Goal: Browse casually: Explore the website without a specific task or goal

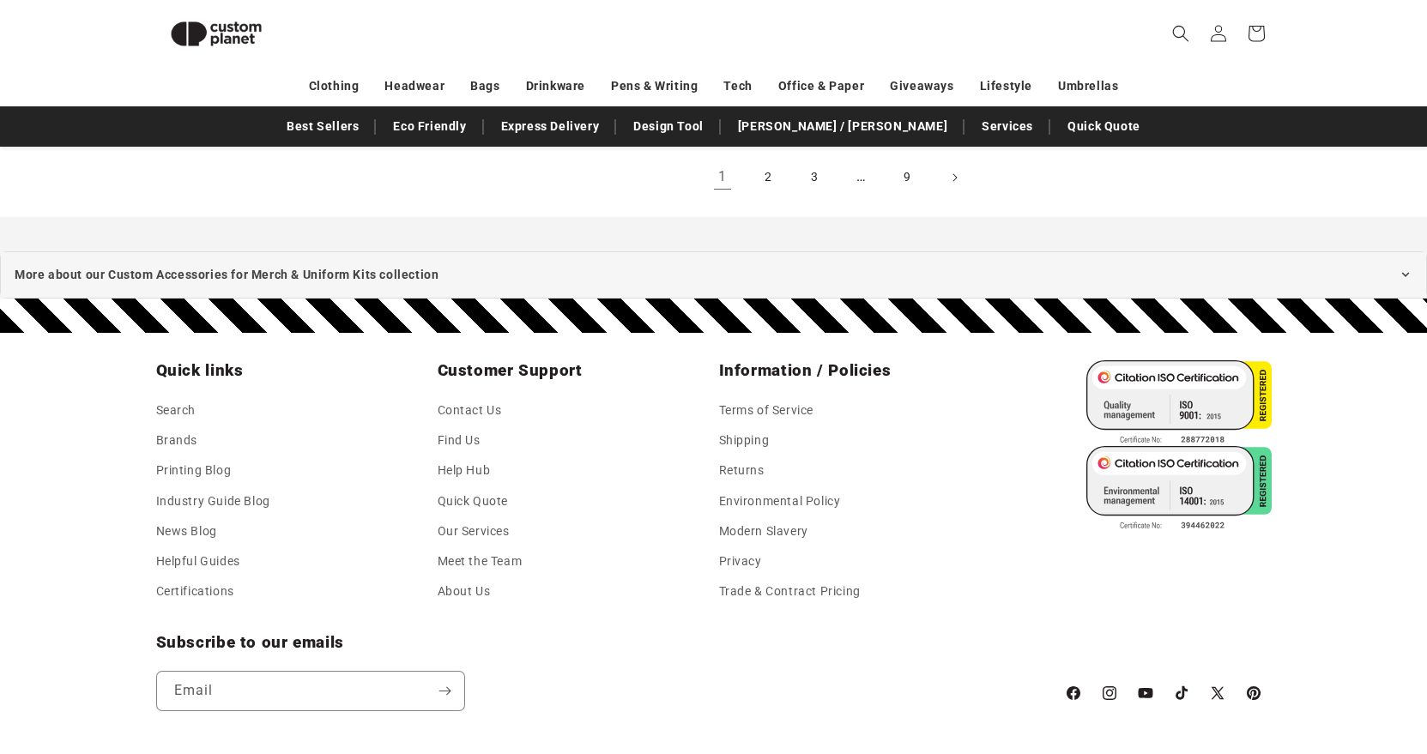
scroll to position [2115, 0]
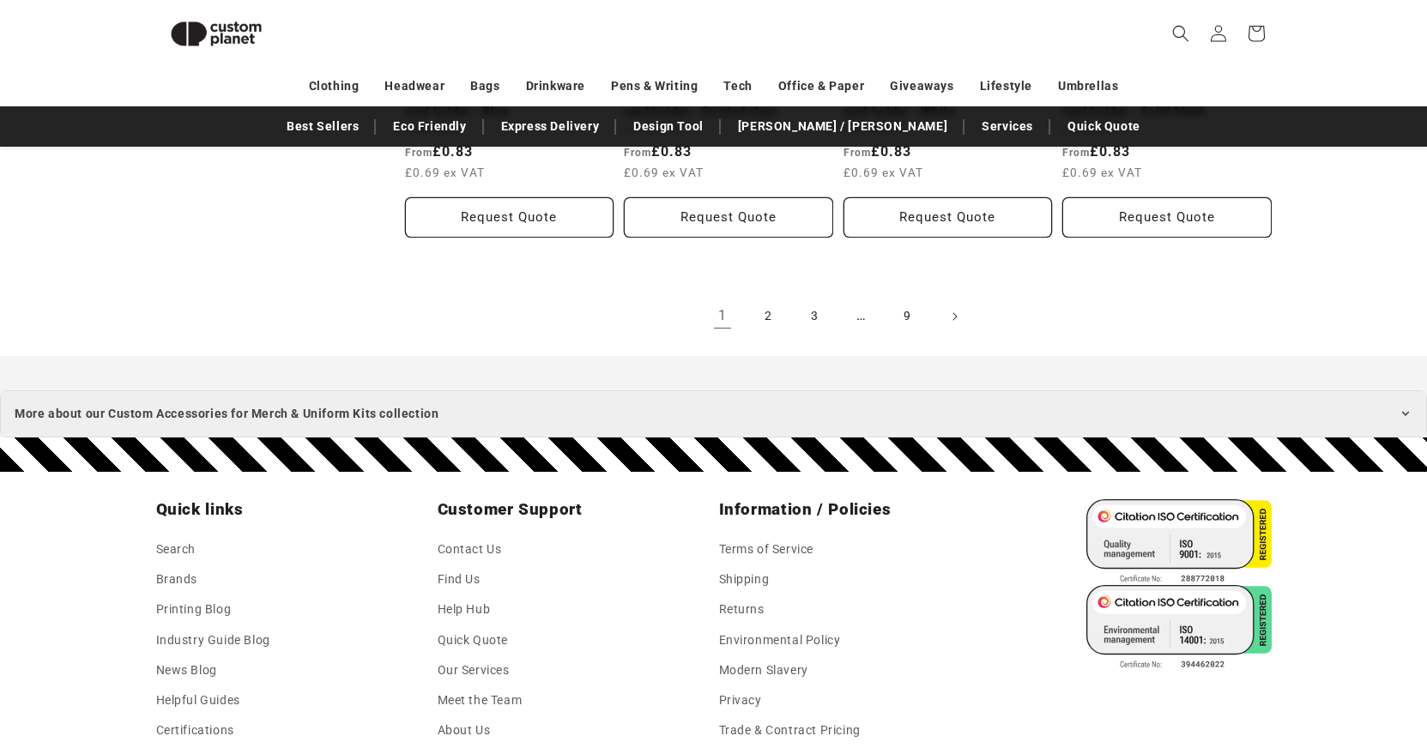
click at [1395, 390] on summary "More about our Custom Accessories for Merch & Uniform Kits collection" at bounding box center [713, 413] width 1427 height 47
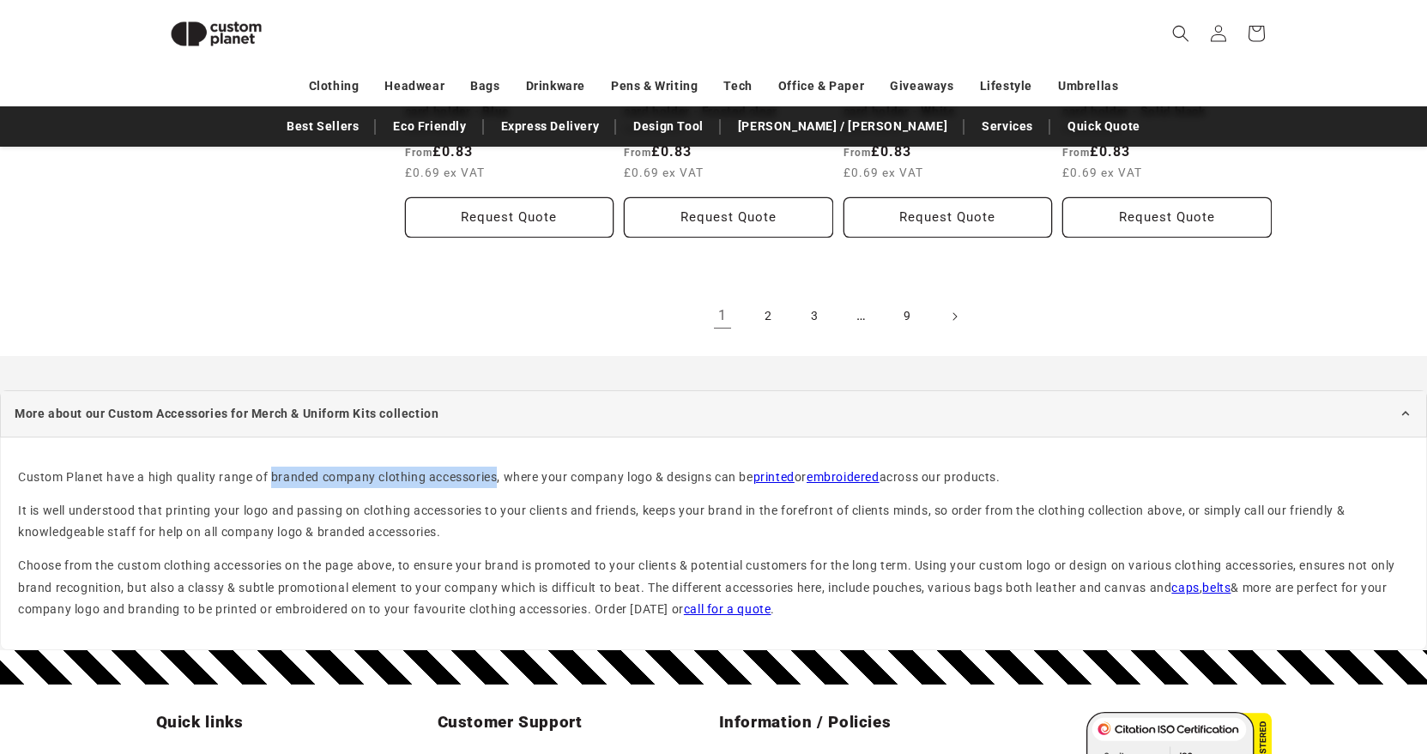
drag, startPoint x: 271, startPoint y: 451, endPoint x: 497, endPoint y: 451, distance: 225.7
click at [497, 467] on p "Custom Planet have a high quality range of branded company clothing accessories…" at bounding box center [713, 477] width 1391 height 21
copy p "branded company clothing accessories"
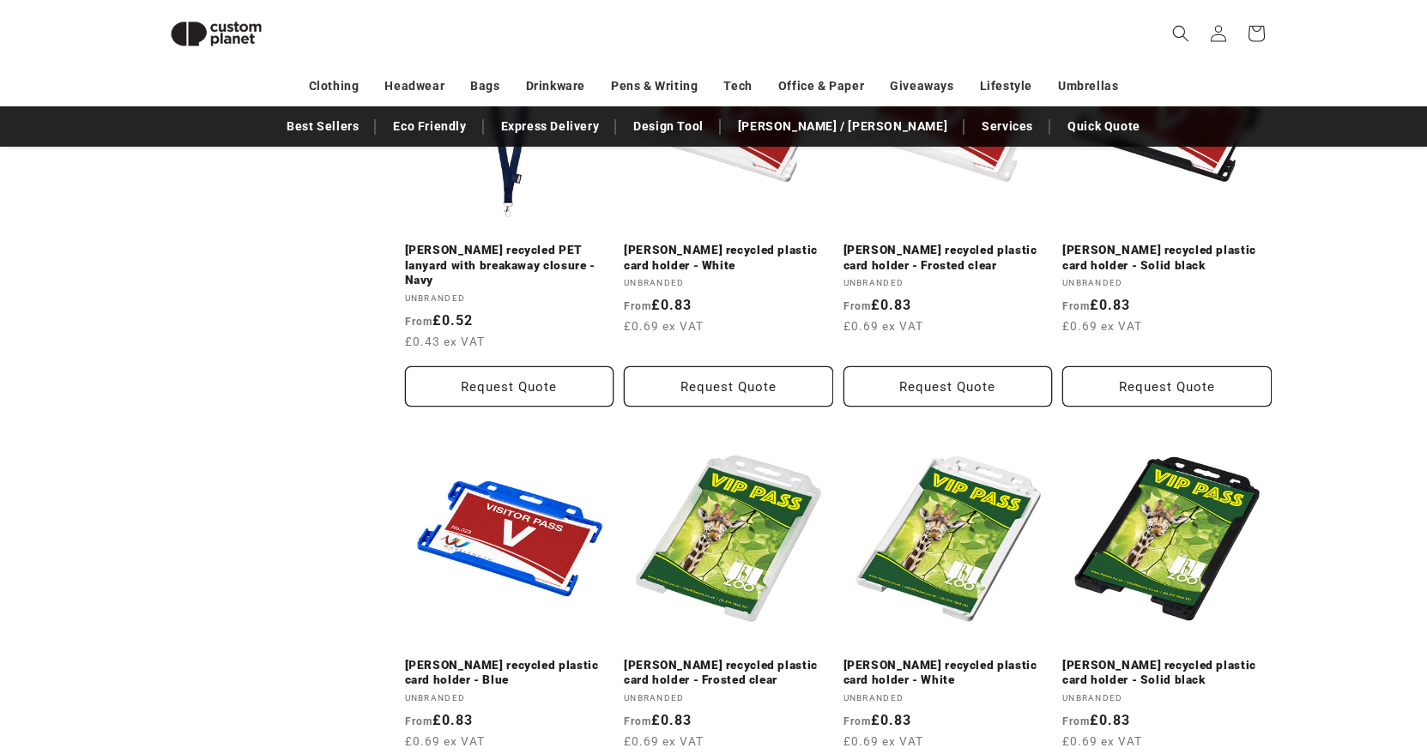
scroll to position [1541, 0]
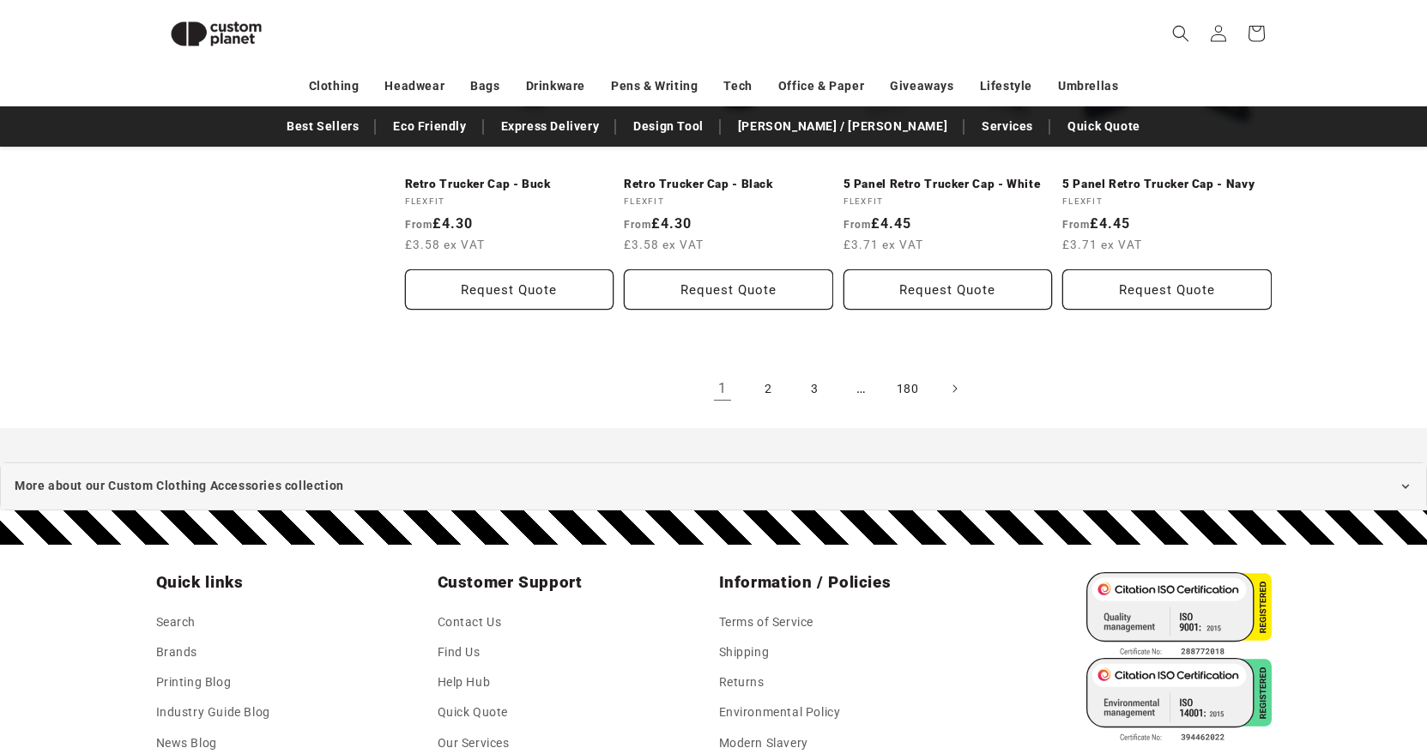
scroll to position [1981, 0]
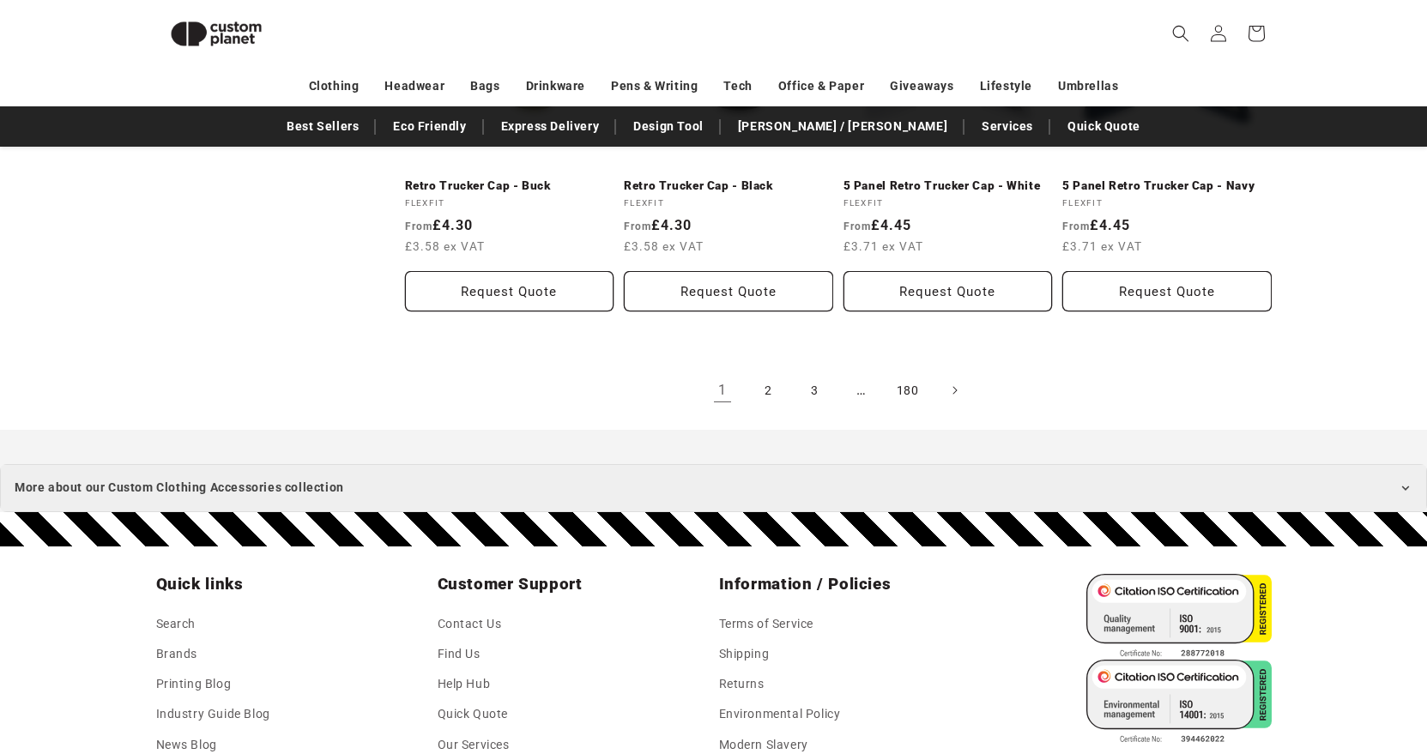
click at [769, 487] on summary "More about our Custom Clothing Accessories collection" at bounding box center [713, 487] width 1427 height 47
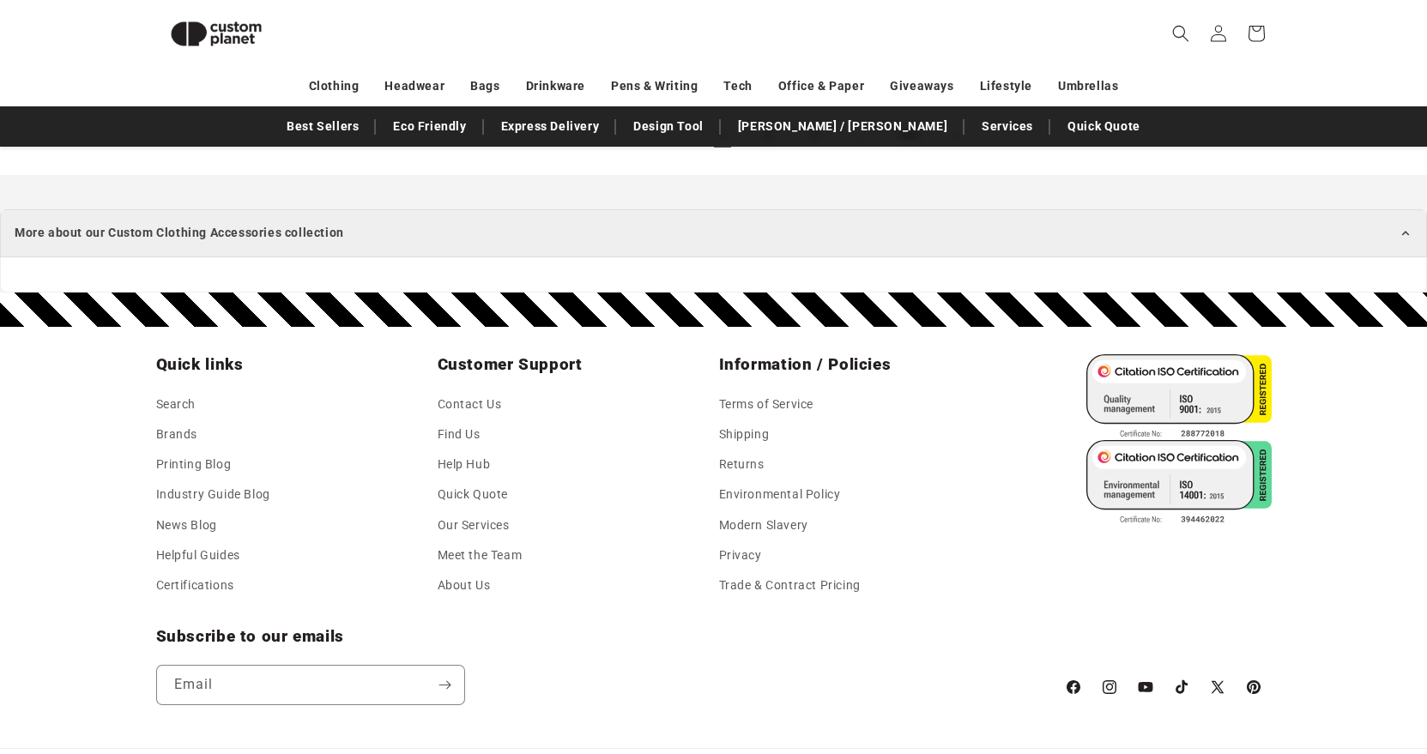
scroll to position [2239, 0]
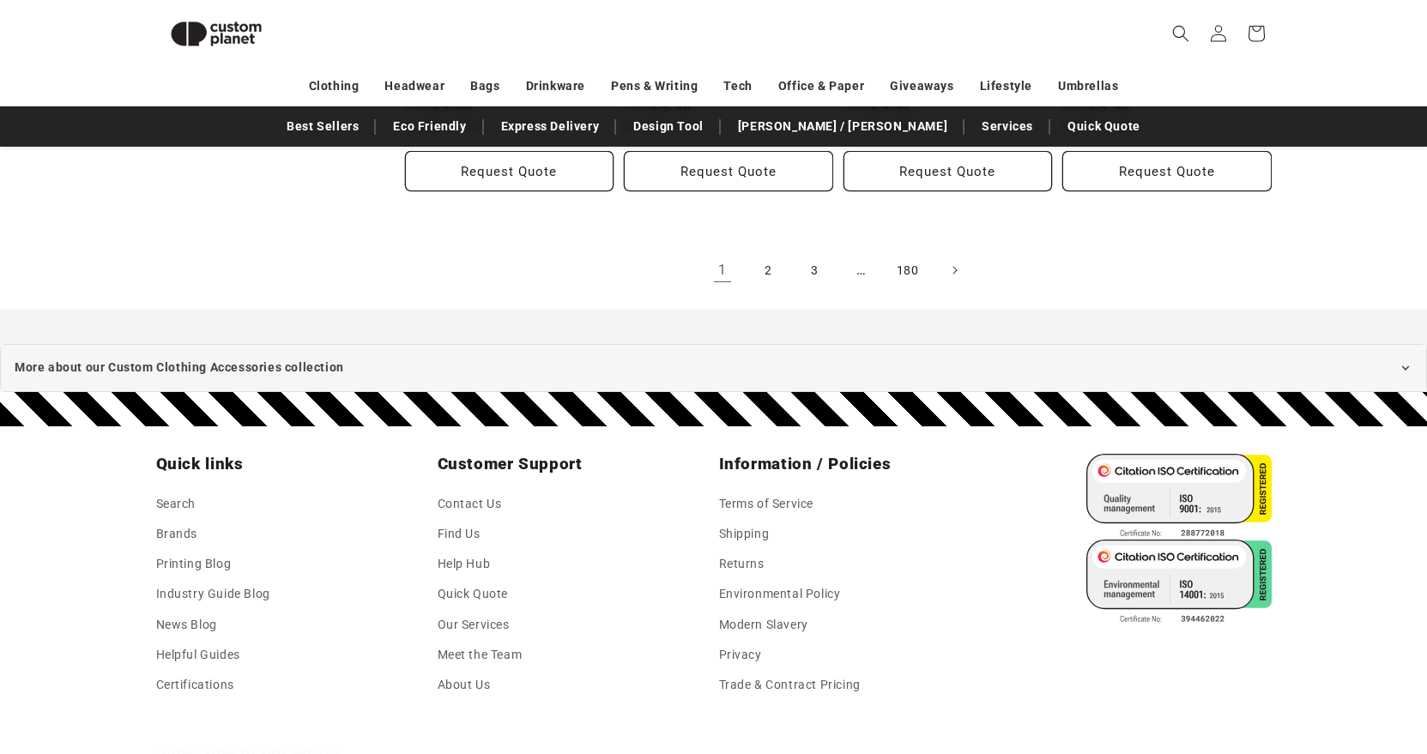
scroll to position [2102, 0]
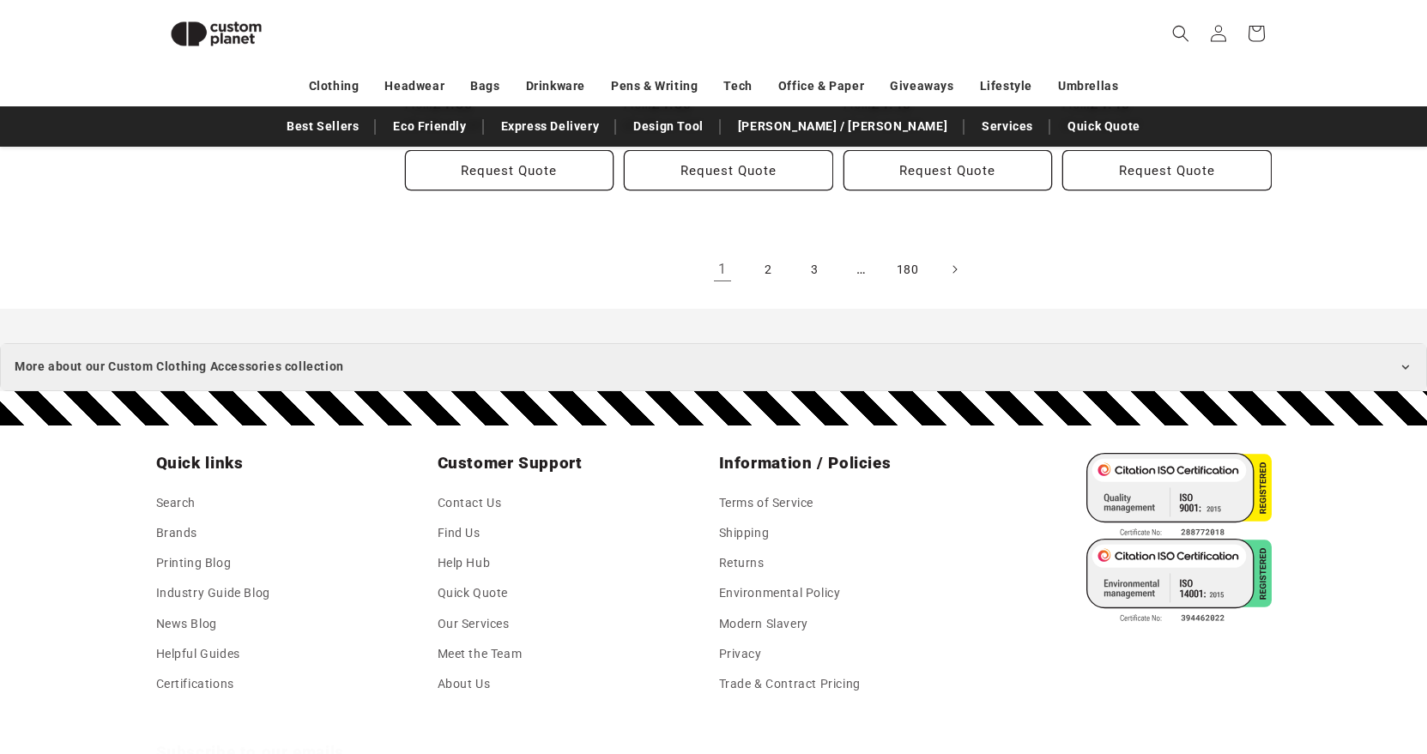
click at [1334, 367] on summary "More about our Custom Clothing Accessories collection" at bounding box center [713, 366] width 1427 height 47
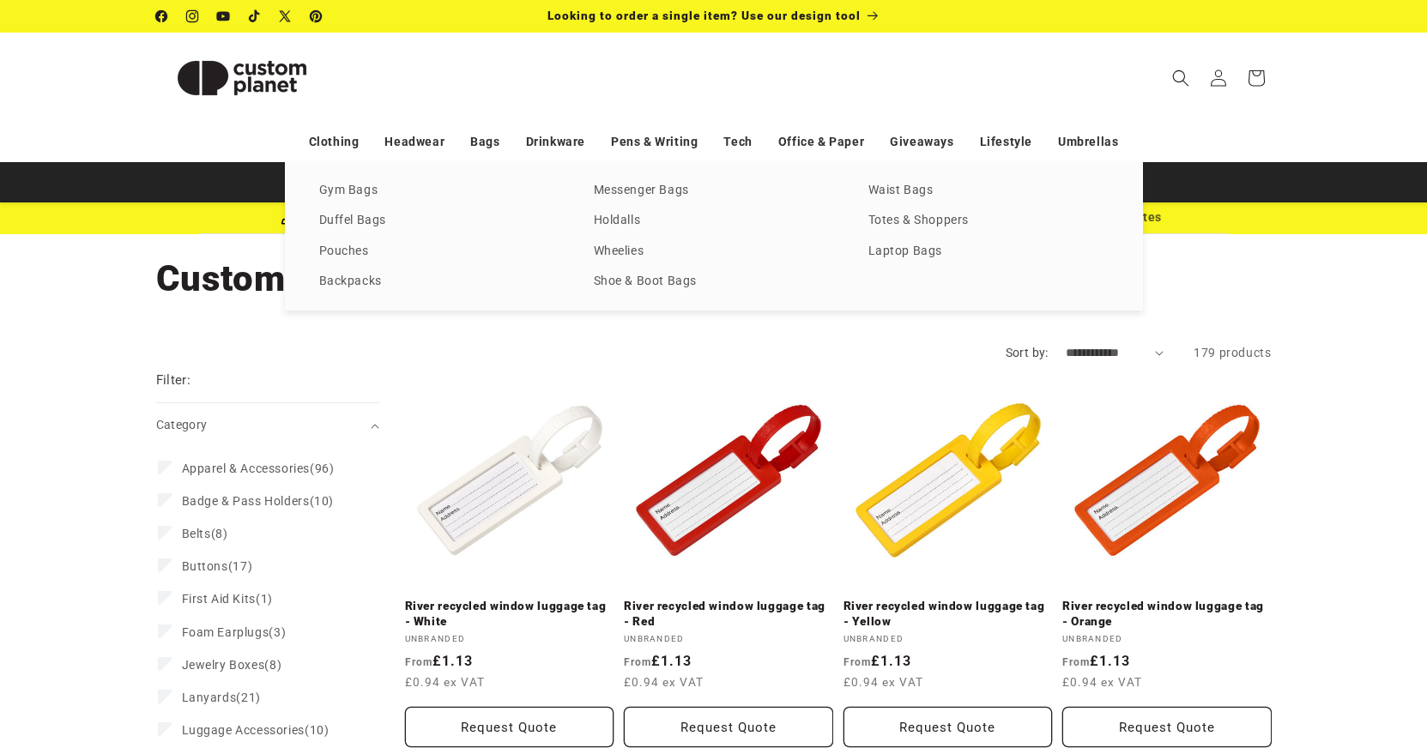
click at [186, 279] on div "T-shirts Vests Polos Sweatshirts Hoodies Fleeces Softshells Jackets Shirts Trou…" at bounding box center [713, 236] width 1427 height 148
click at [112, 279] on div "T-shirts Vests Polos Sweatshirts Hoodies Fleeces Softshells Jackets Shirts Trou…" at bounding box center [713, 236] width 1427 height 148
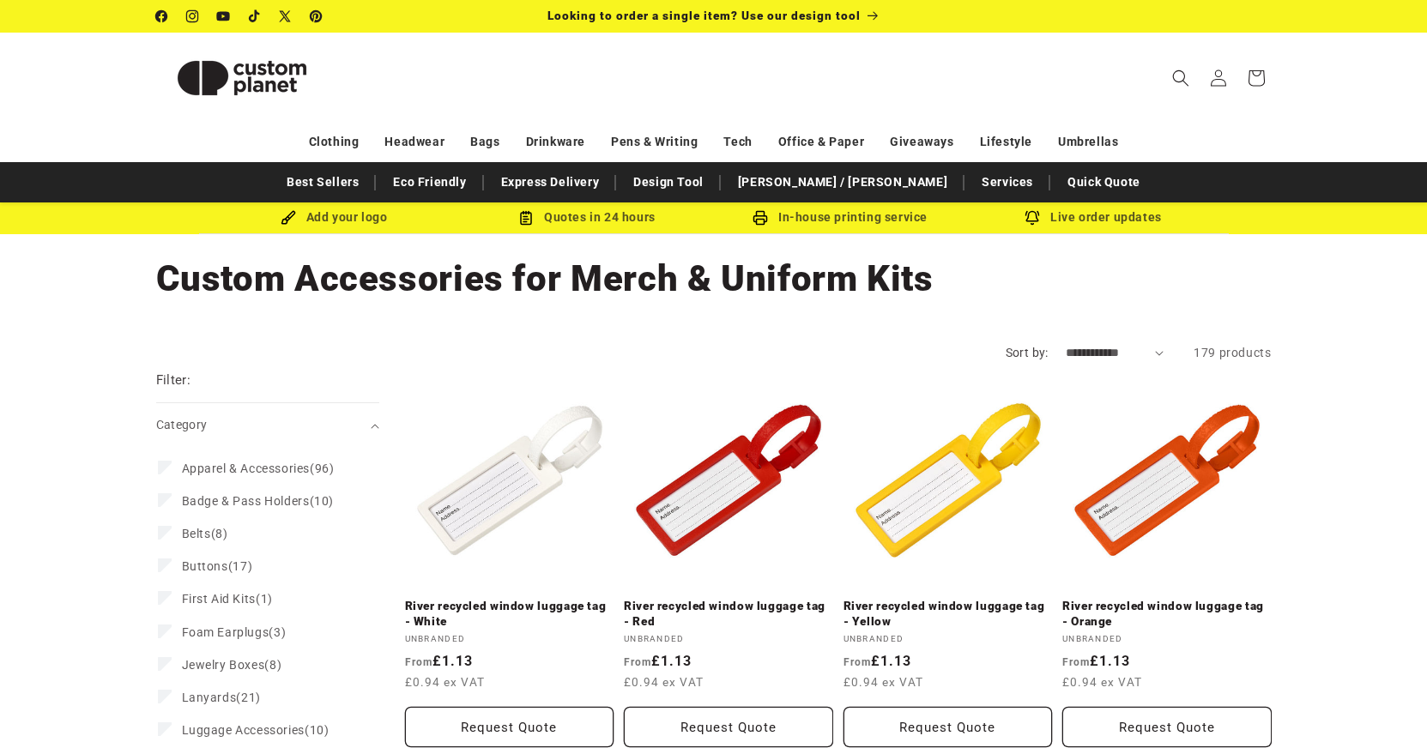
click at [121, 111] on header "Search My Account / Order Progress Cart Clothing Clothing T-shirts" at bounding box center [713, 78] width 1201 height 90
click at [175, 276] on h1 "Collection: Custom Accessories for Merch & Uniform Kits" at bounding box center [714, 279] width 1116 height 46
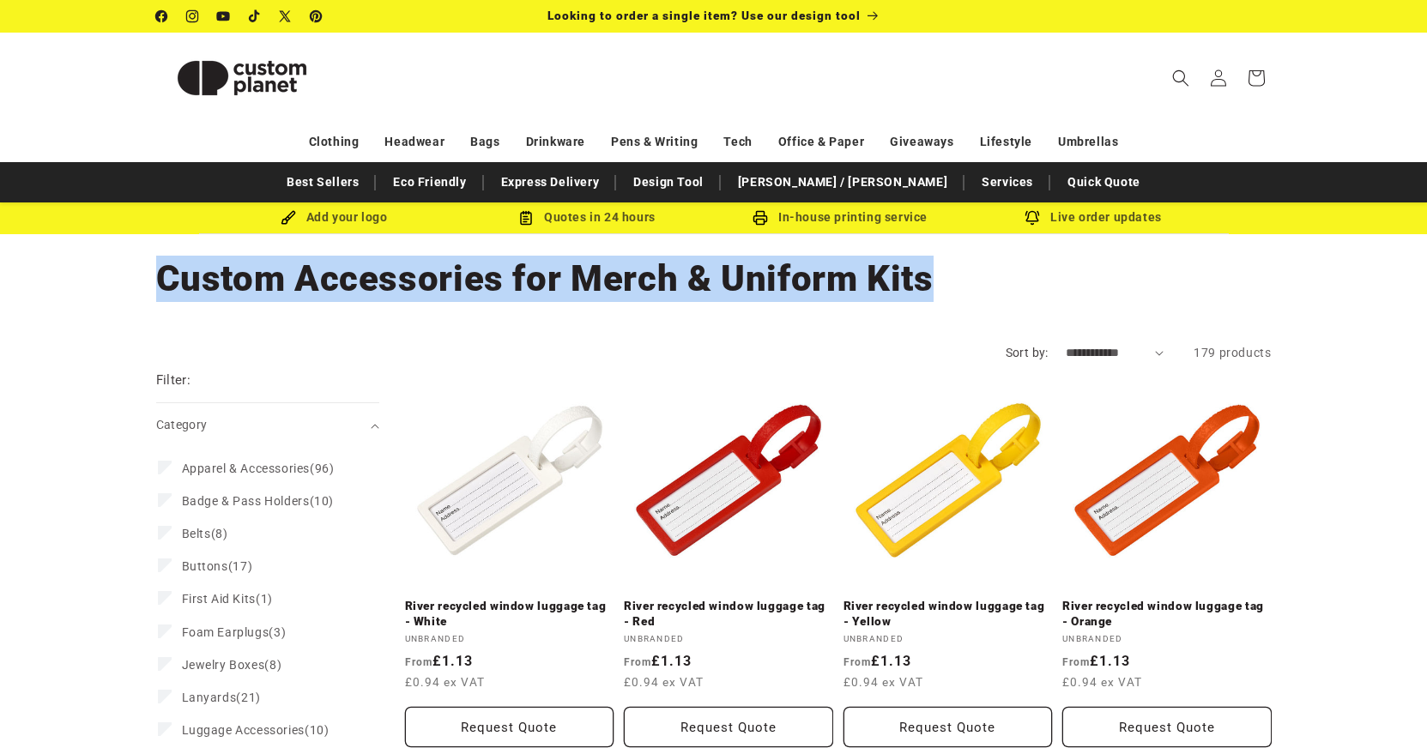
copy main "Custom Accessories for Merch & Uniform Kits Home Custom Accessories for Merch &…"
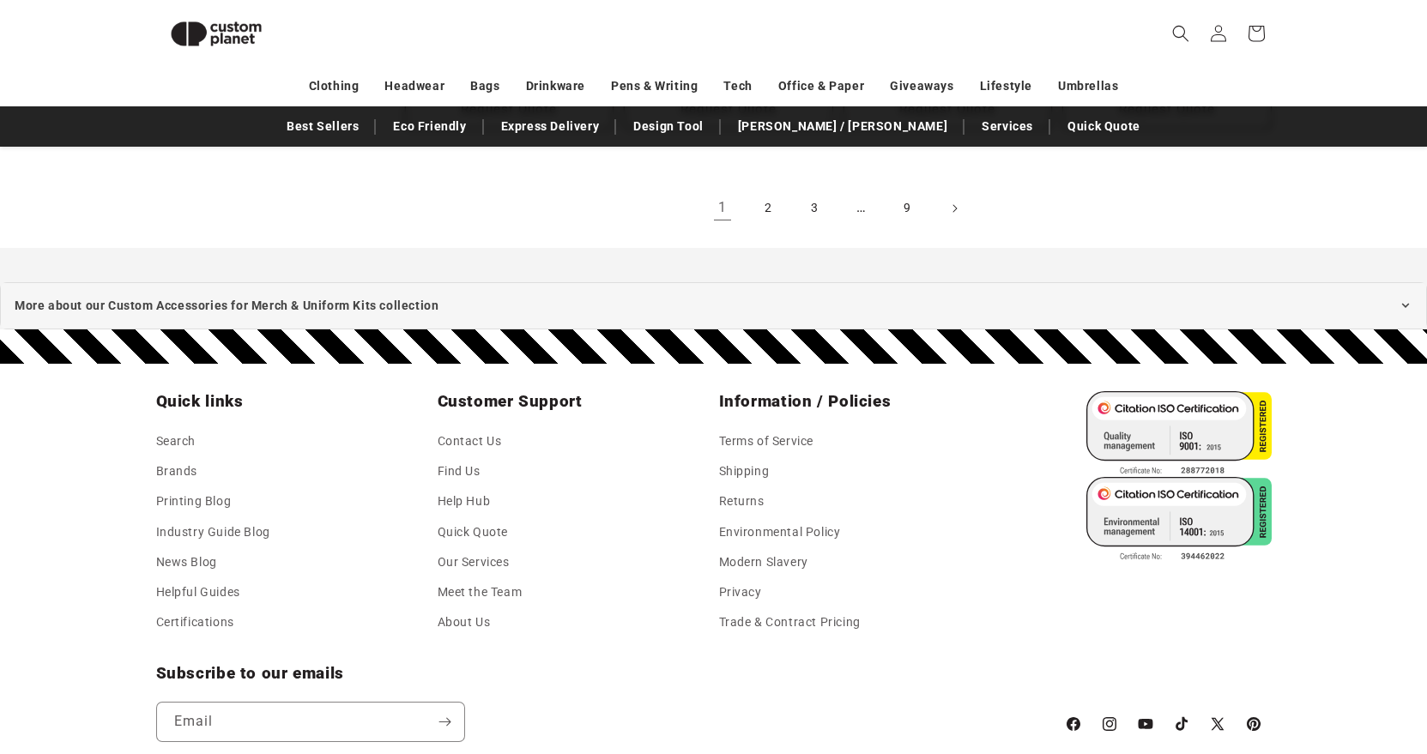
scroll to position [2159, 0]
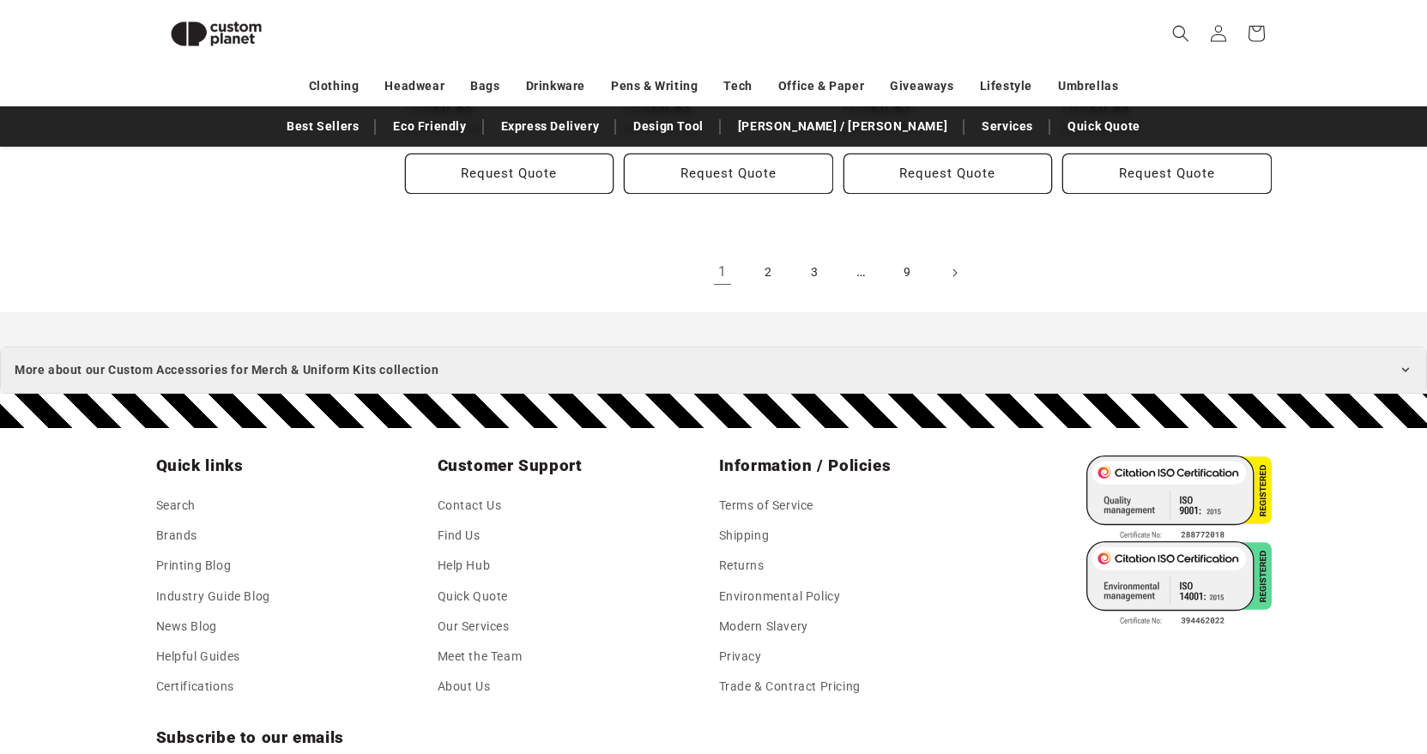
click at [1401, 363] on icon at bounding box center [1406, 370] width 14 height 14
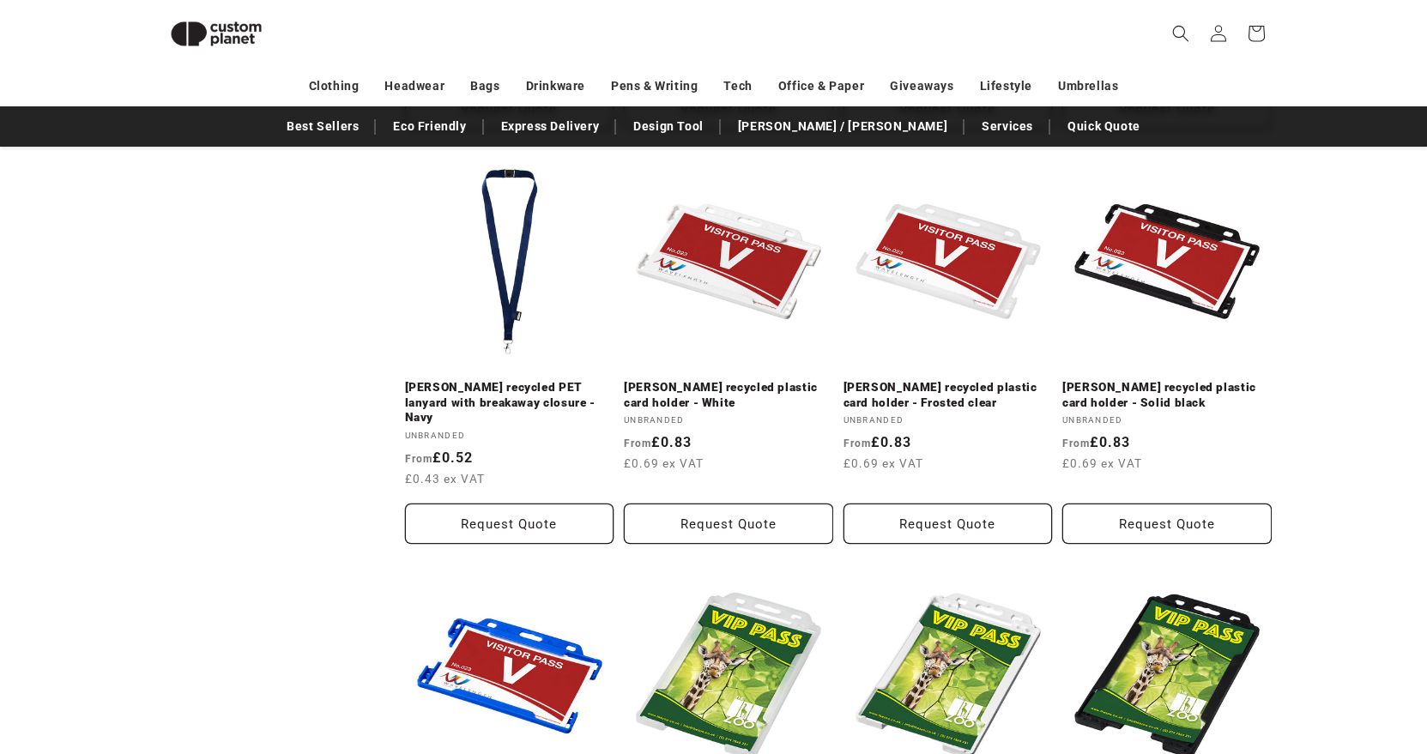
scroll to position [1418, 0]
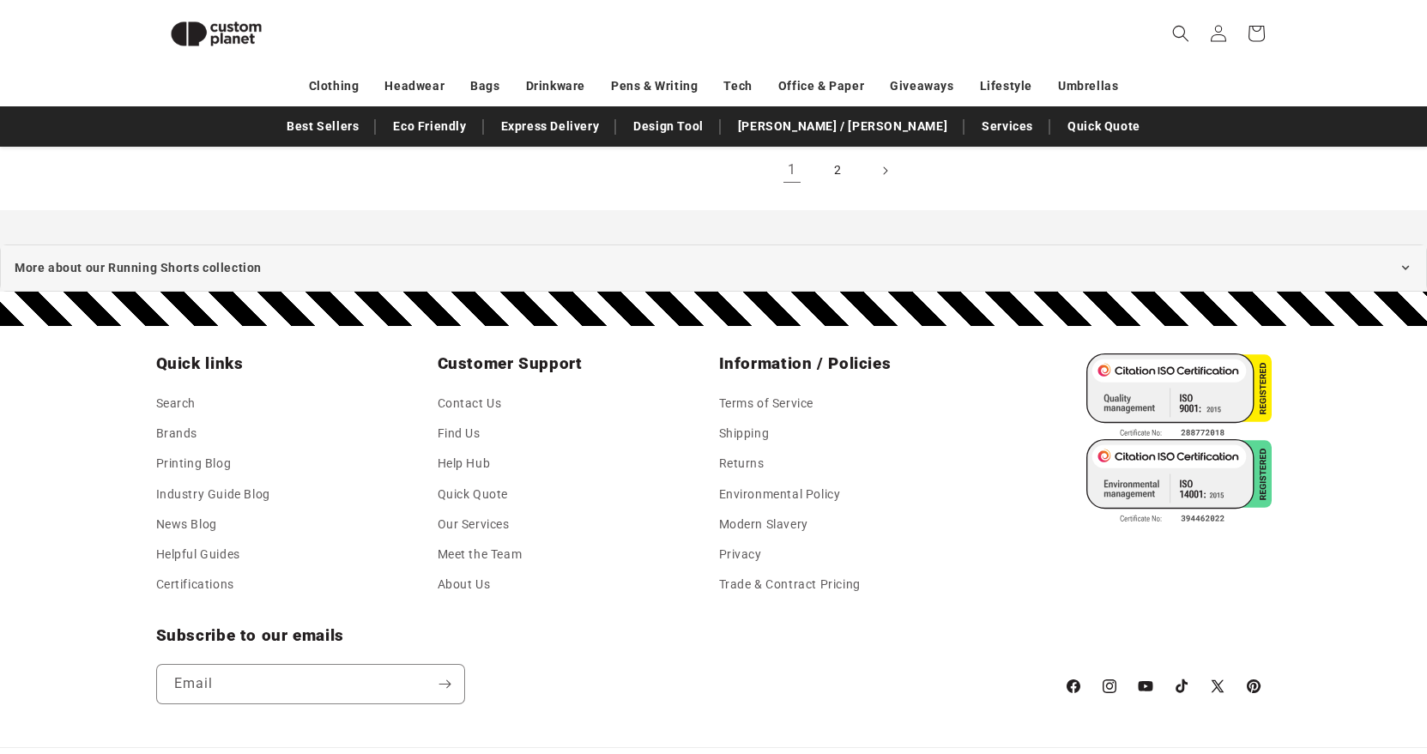
scroll to position [2259, 0]
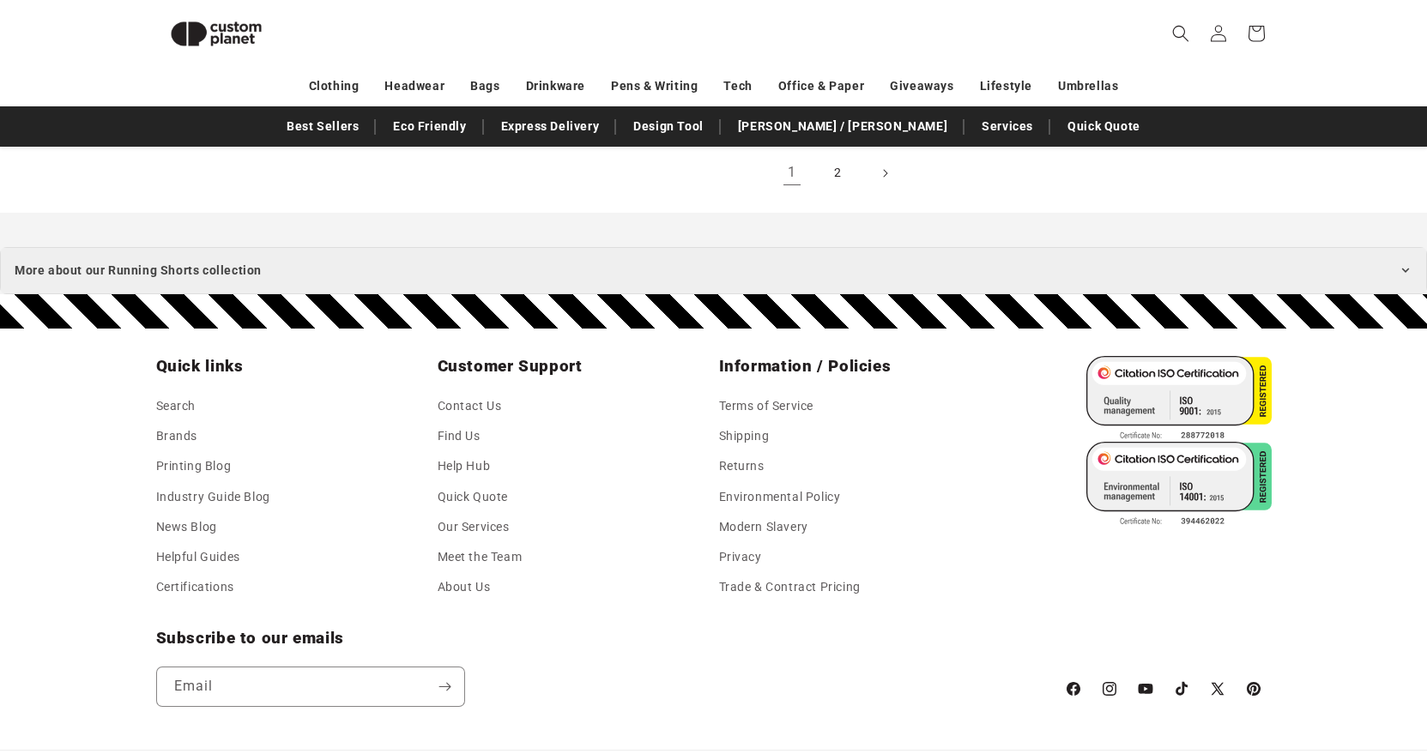
click at [1404, 265] on icon at bounding box center [1406, 270] width 14 height 14
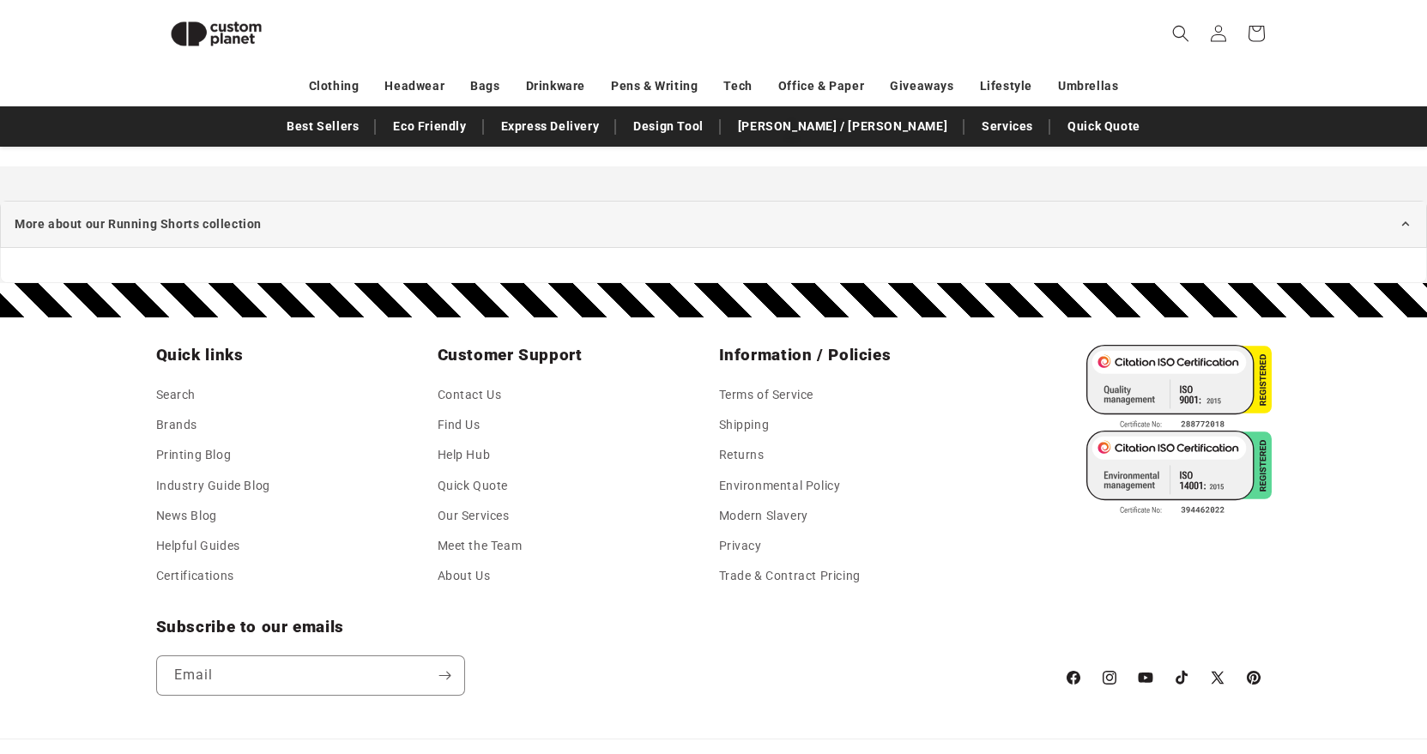
scroll to position [2268, 0]
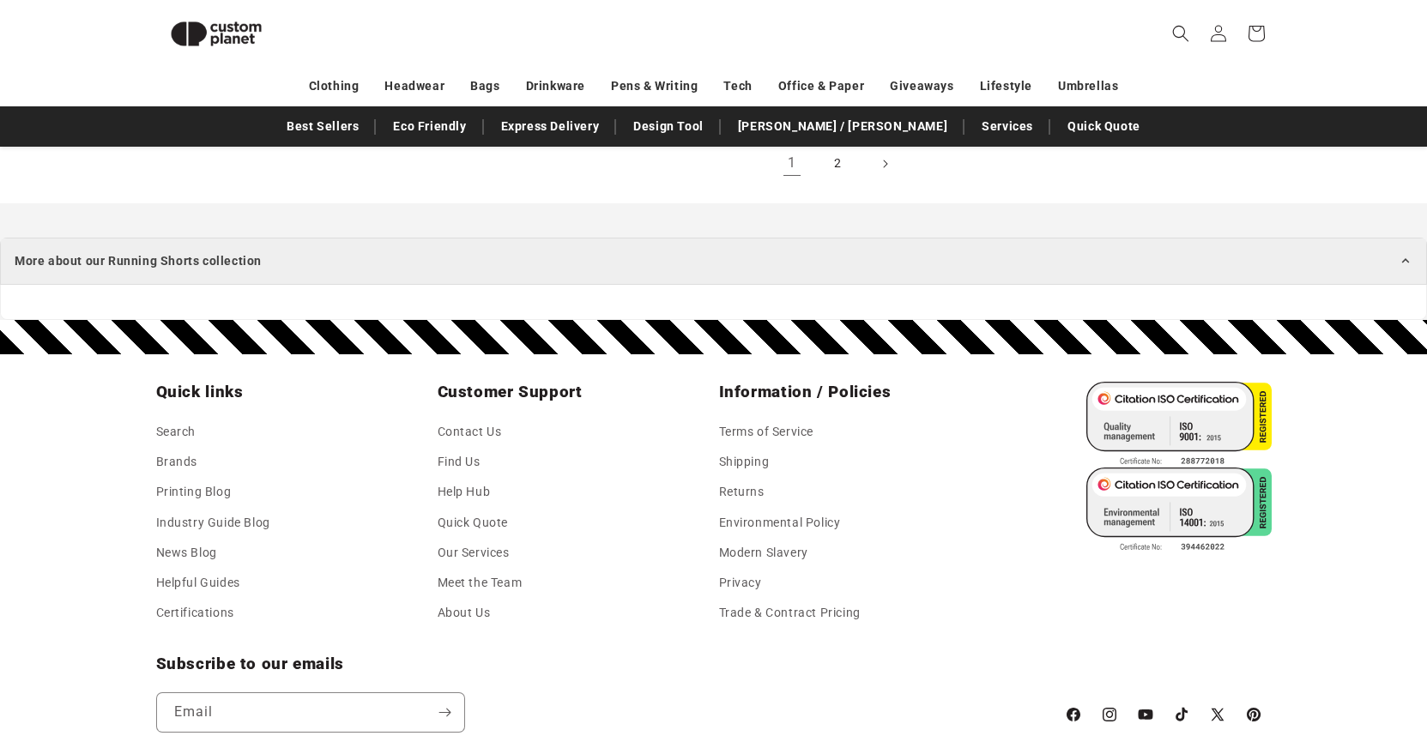
click at [939, 263] on summary "More about our Running Shorts collection" at bounding box center [713, 261] width 1427 height 47
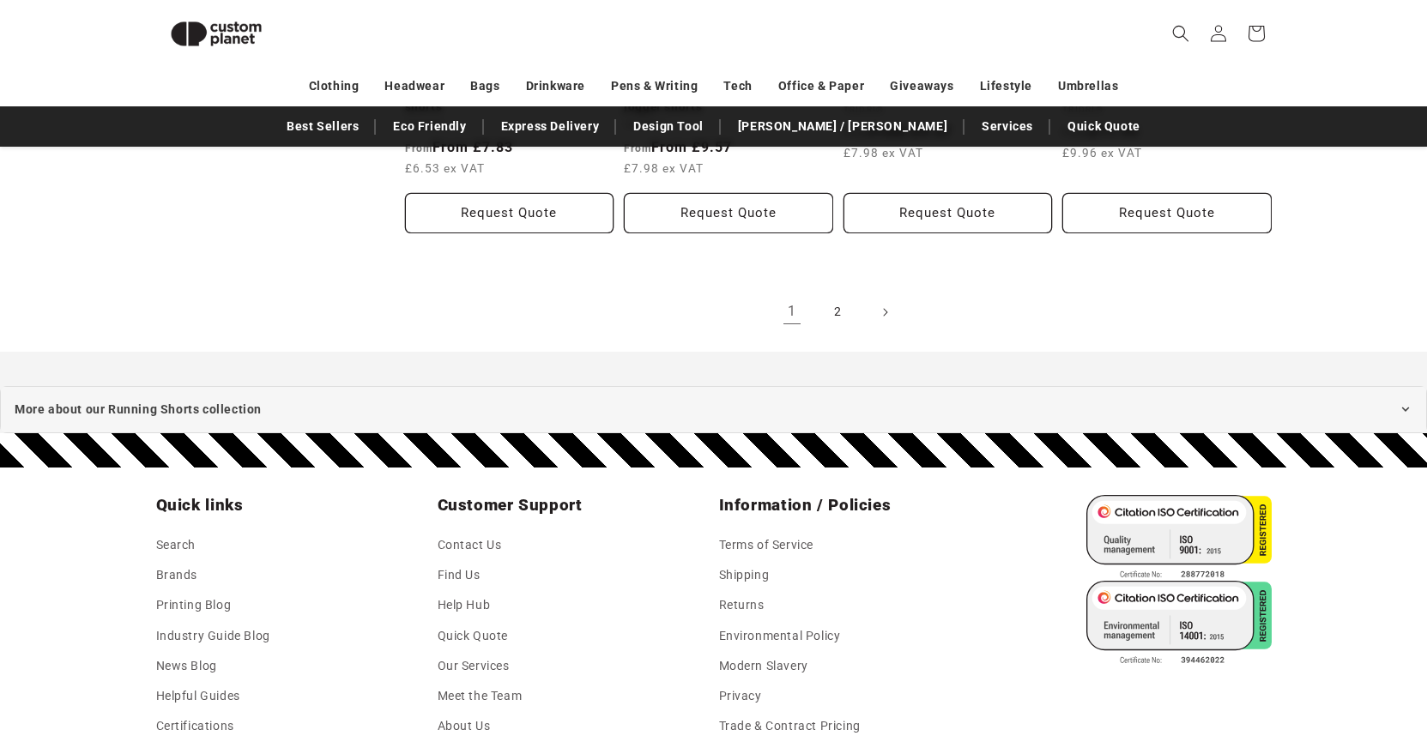
scroll to position [2136, 0]
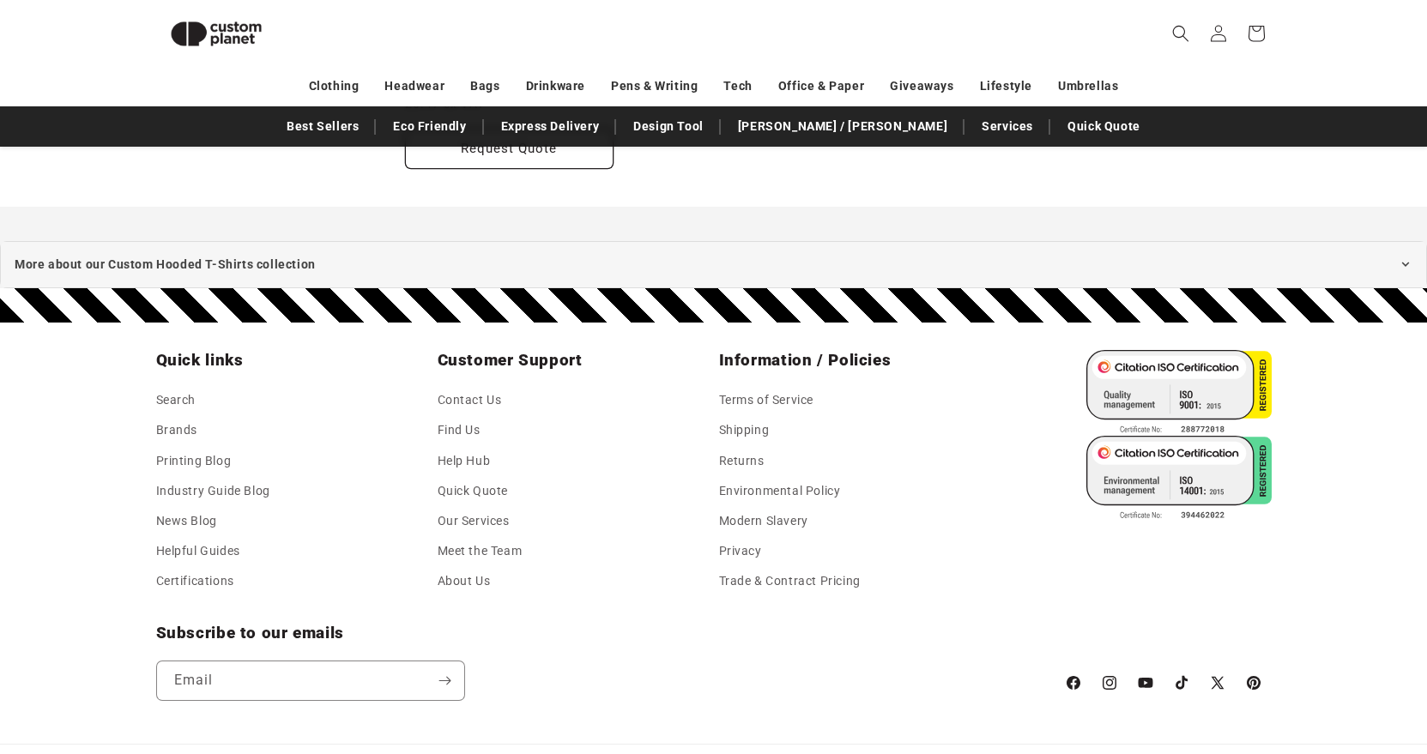
scroll to position [822, 0]
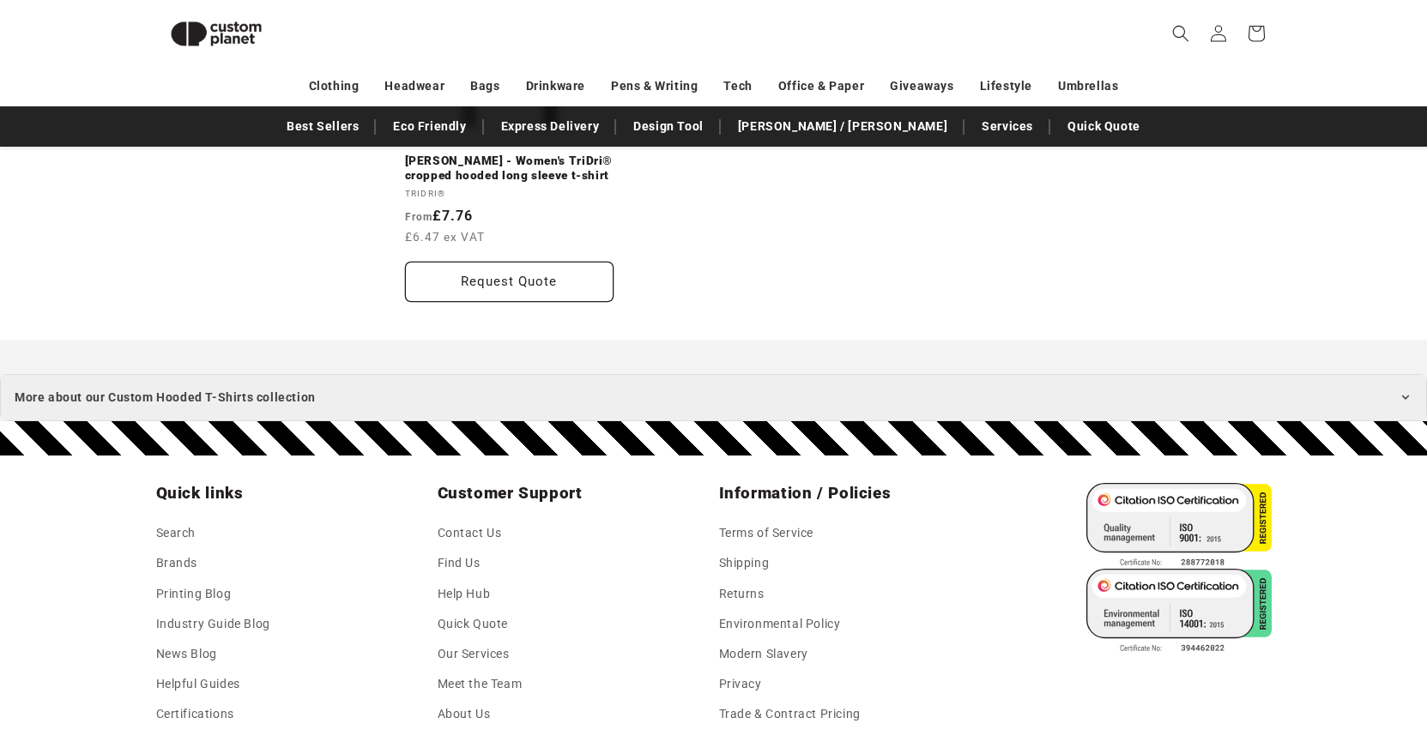
click at [771, 393] on summary "More about our Custom Hooded T-Shirts collection" at bounding box center [713, 397] width 1427 height 47
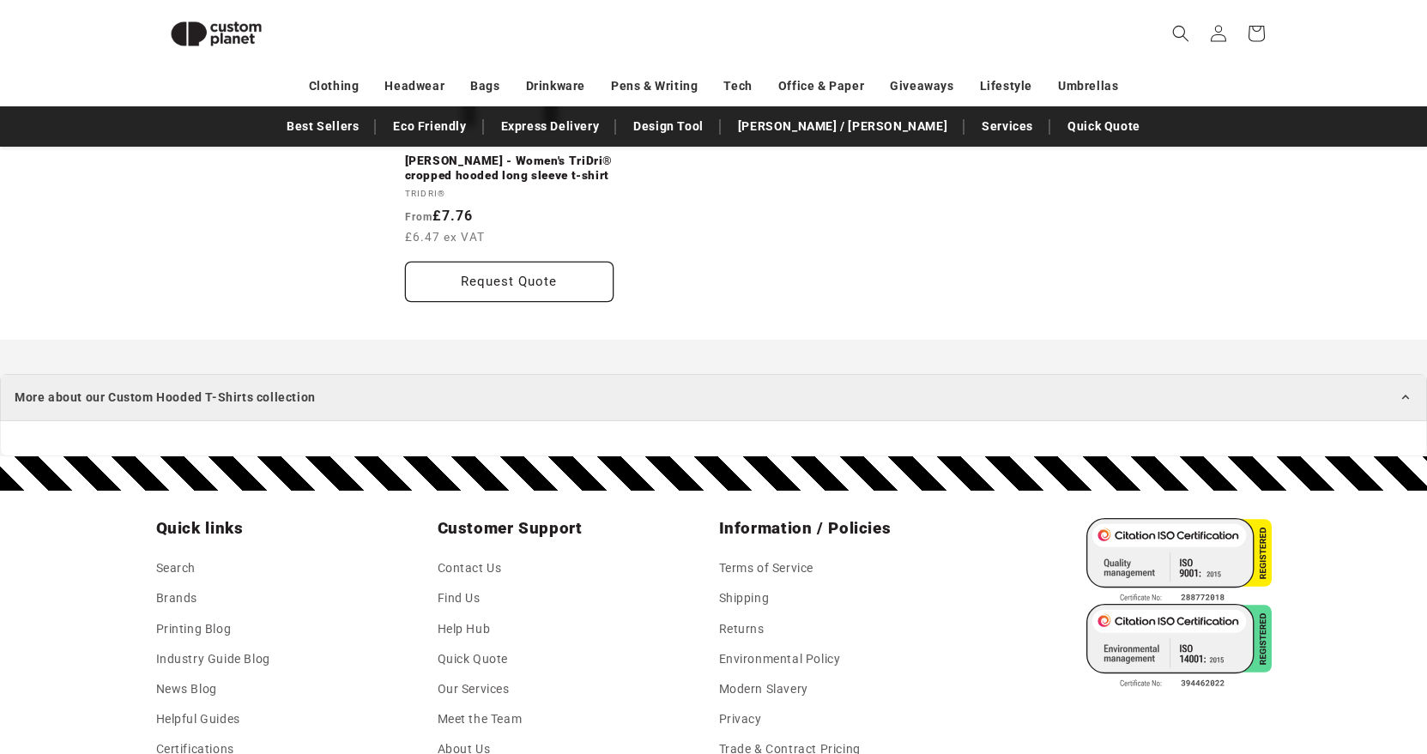
click at [891, 404] on summary "More about our Custom Hooded T-Shirts collection" at bounding box center [713, 397] width 1427 height 47
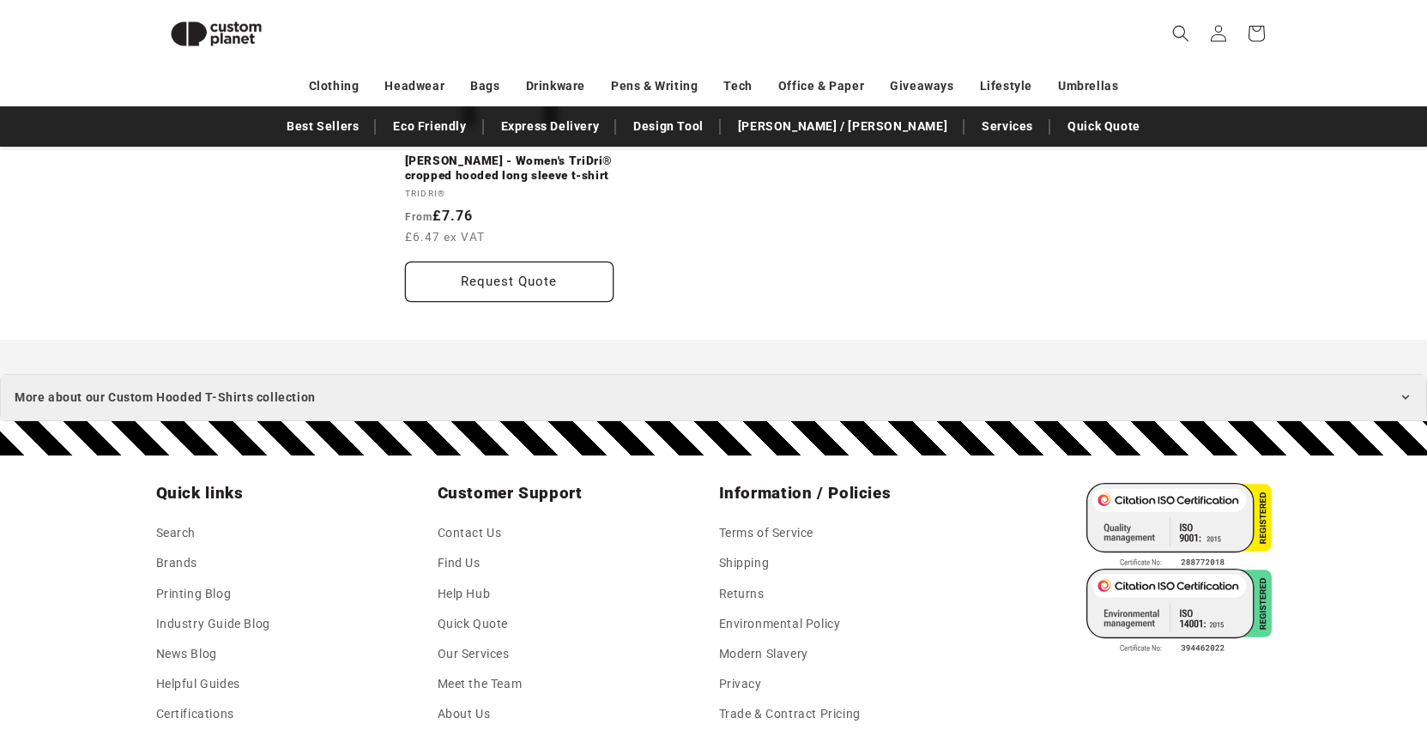
click at [891, 404] on summary "More about our Custom Hooded T-Shirts collection" at bounding box center [713, 397] width 1427 height 47
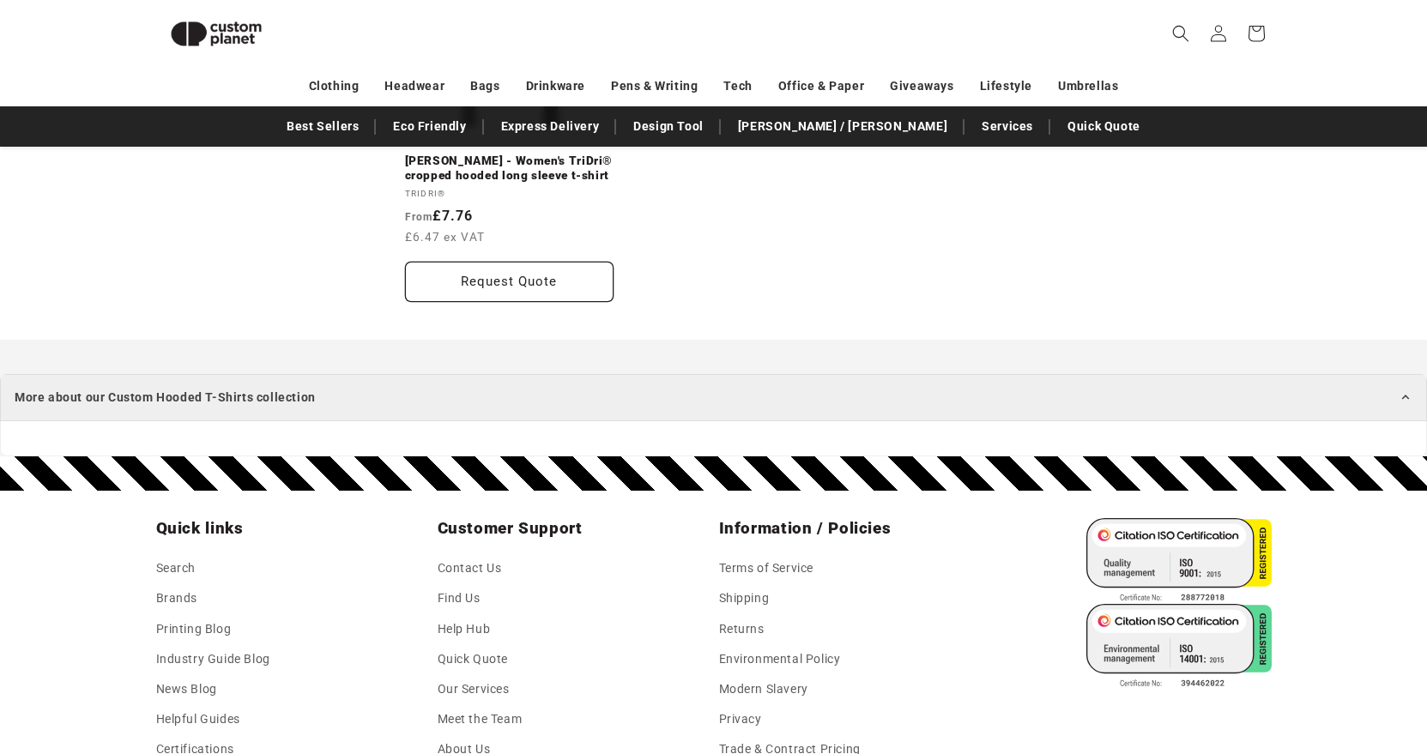
click at [891, 404] on summary "More about our Custom Hooded T-Shirts collection" at bounding box center [713, 397] width 1427 height 47
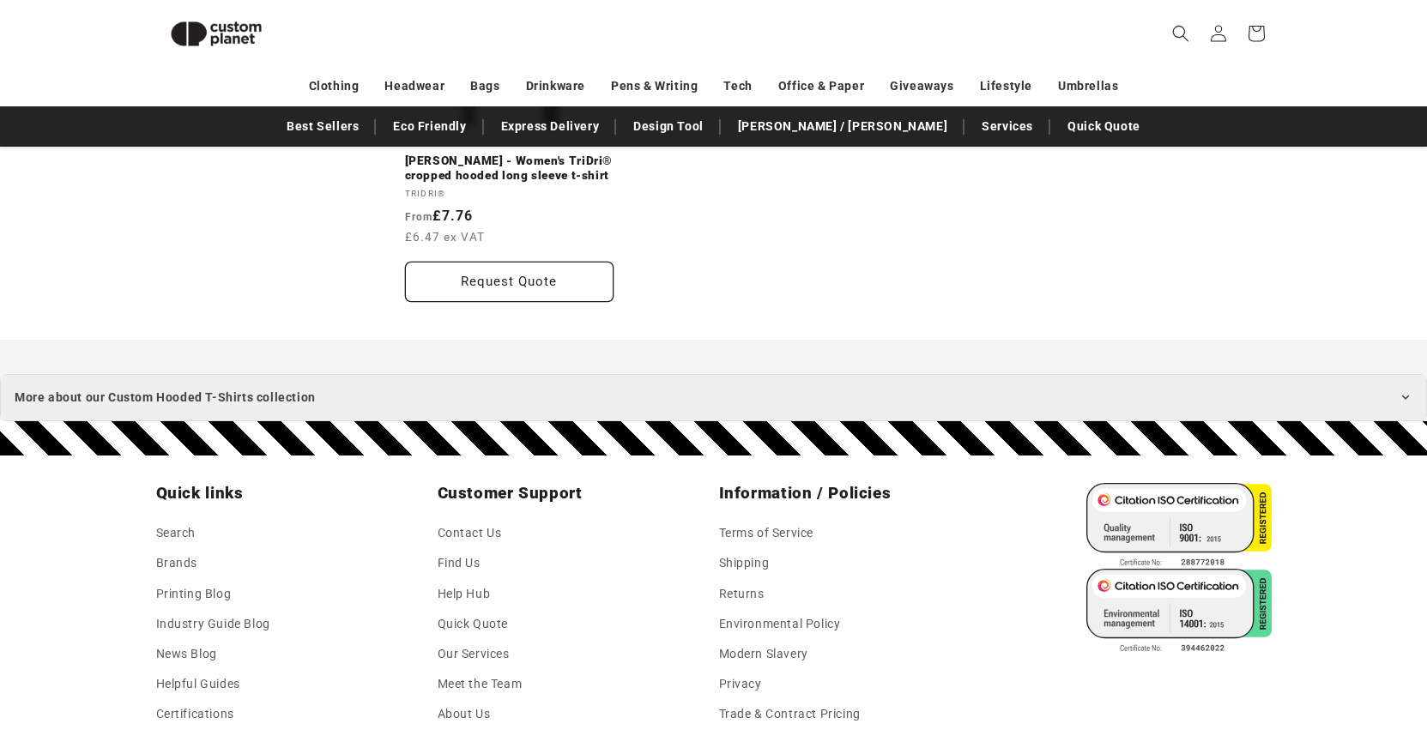
click at [891, 404] on summary "More about our Custom Hooded T-Shirts collection" at bounding box center [713, 397] width 1427 height 47
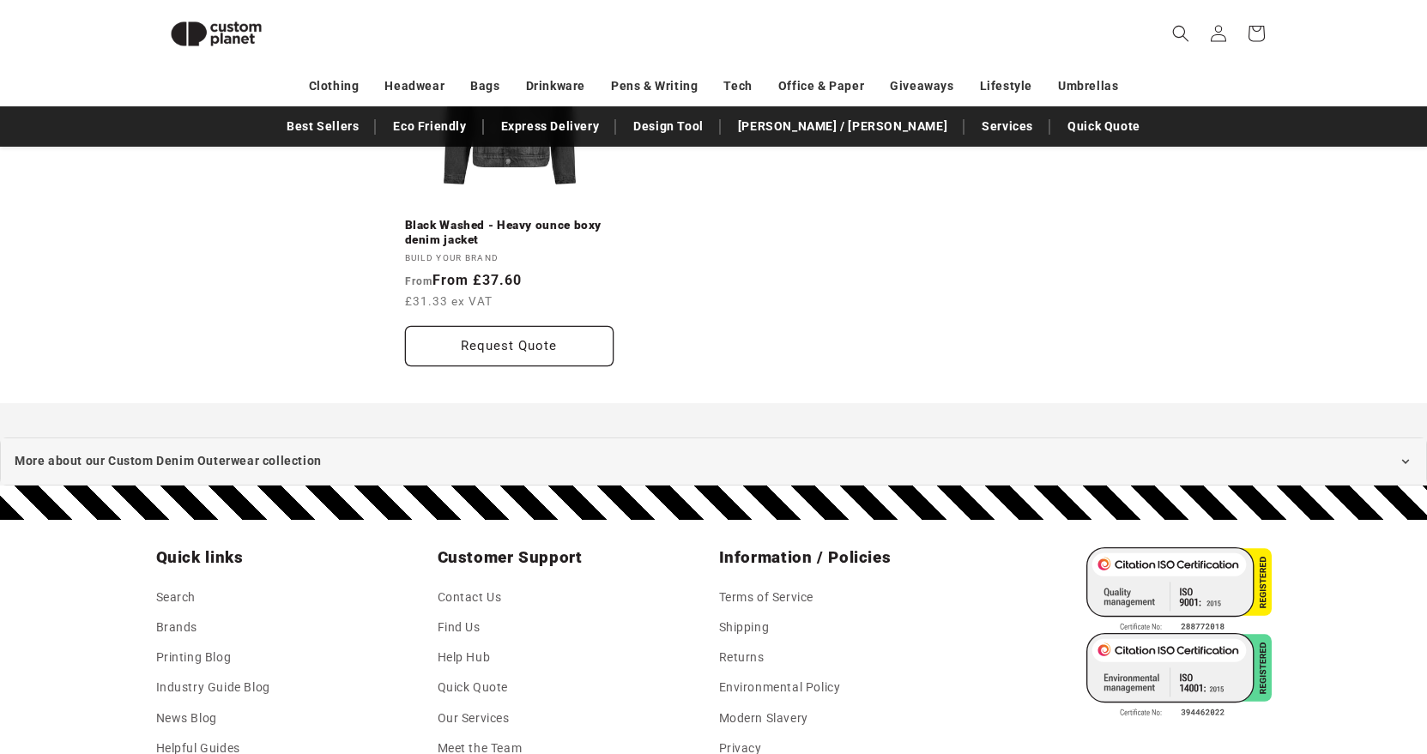
scroll to position [1161, 0]
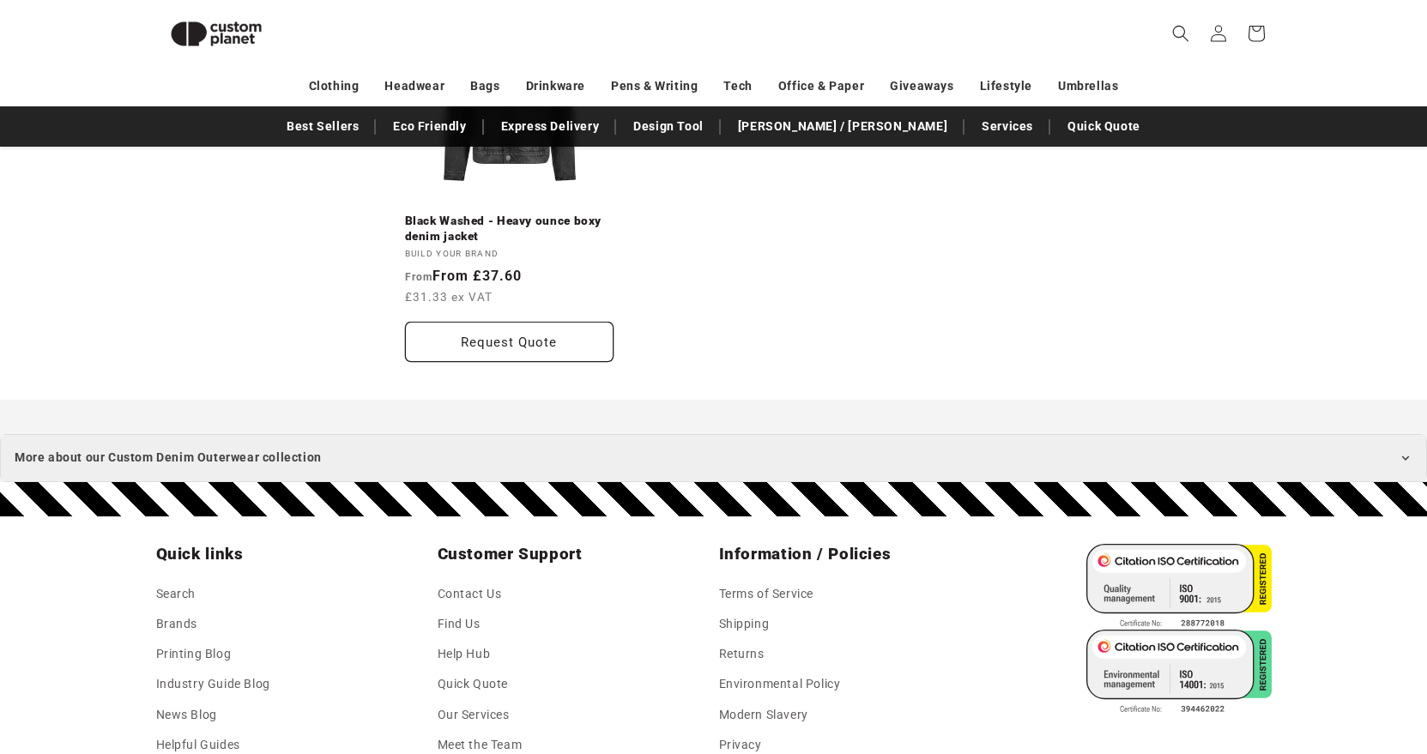
click at [1011, 457] on summary "More about our Custom Denim Outerwear collection" at bounding box center [713, 457] width 1427 height 47
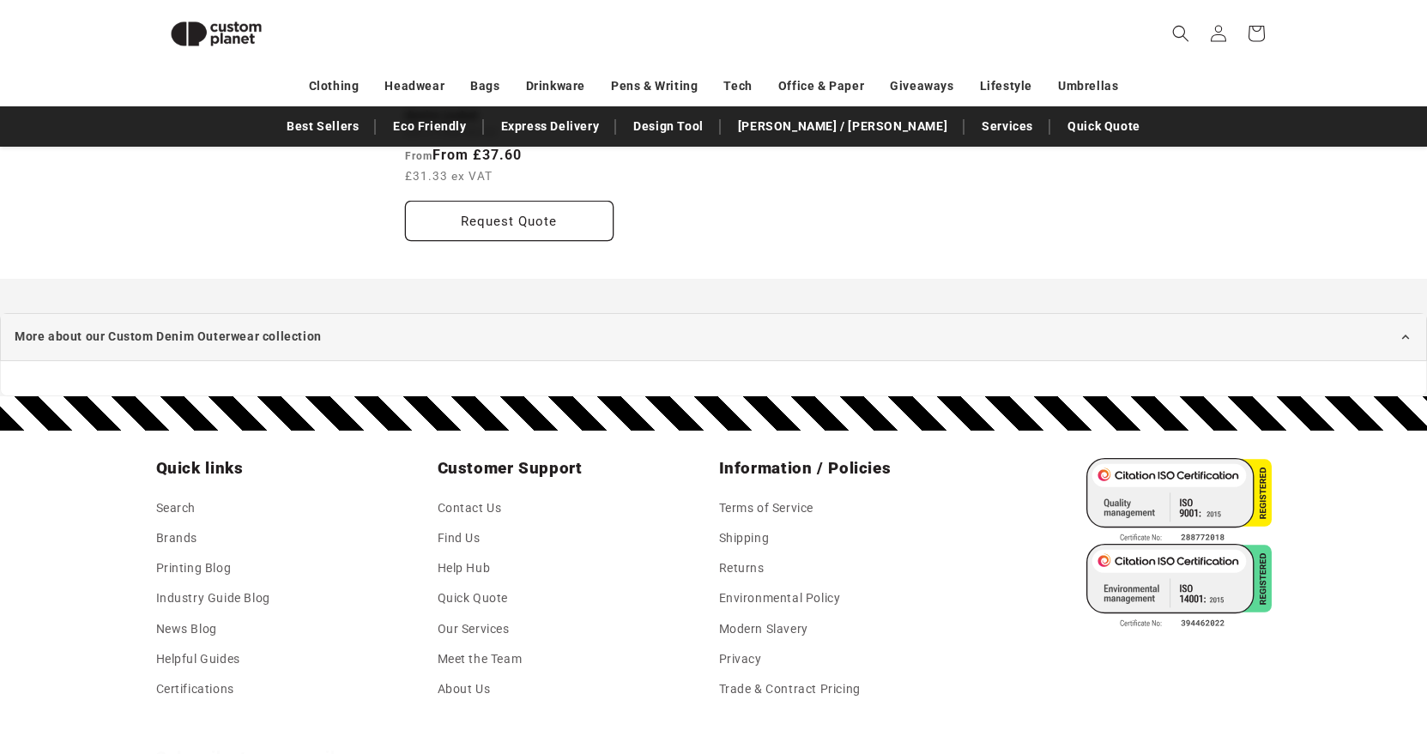
scroll to position [1288, 0]
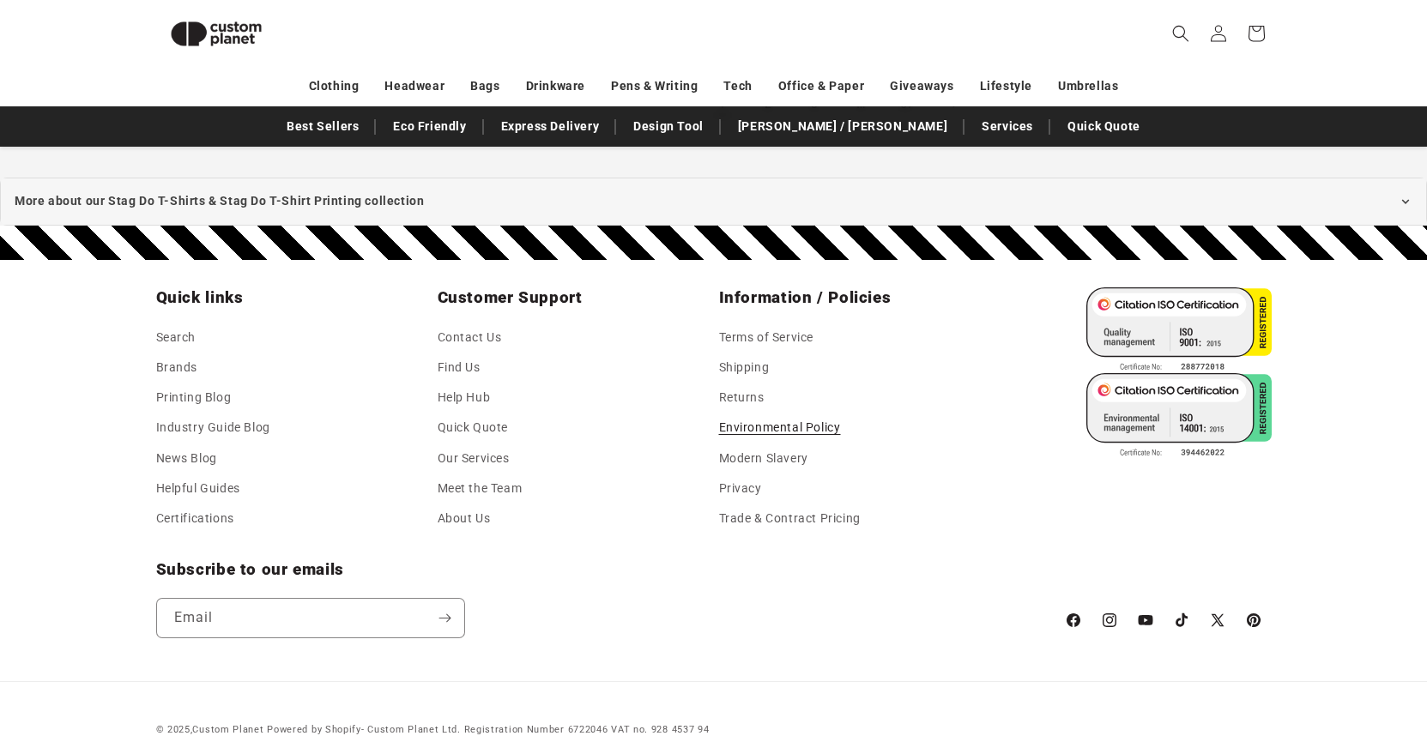
scroll to position [2013, 0]
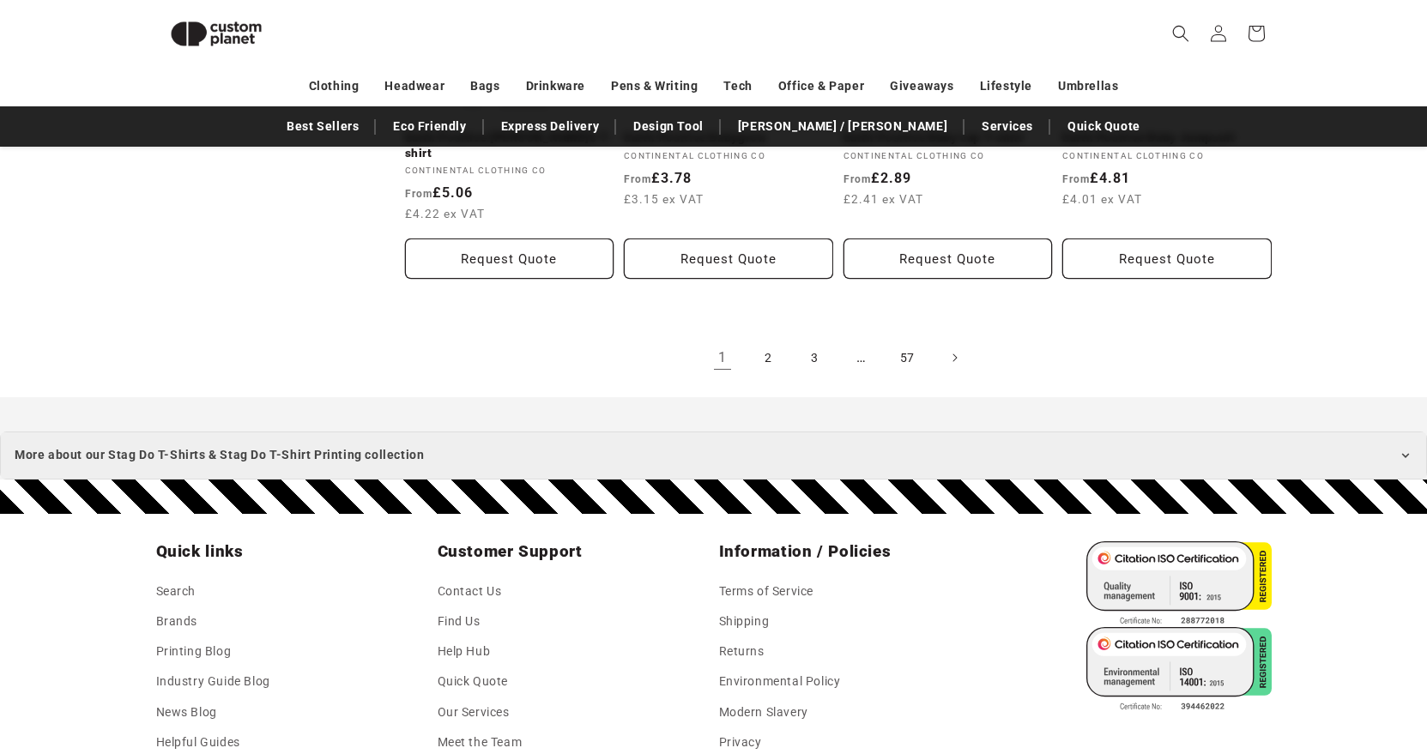
click at [1032, 442] on summary "More about our Stag Do T-Shirts & Stag Do T-Shirt Printing collection" at bounding box center [713, 455] width 1427 height 47
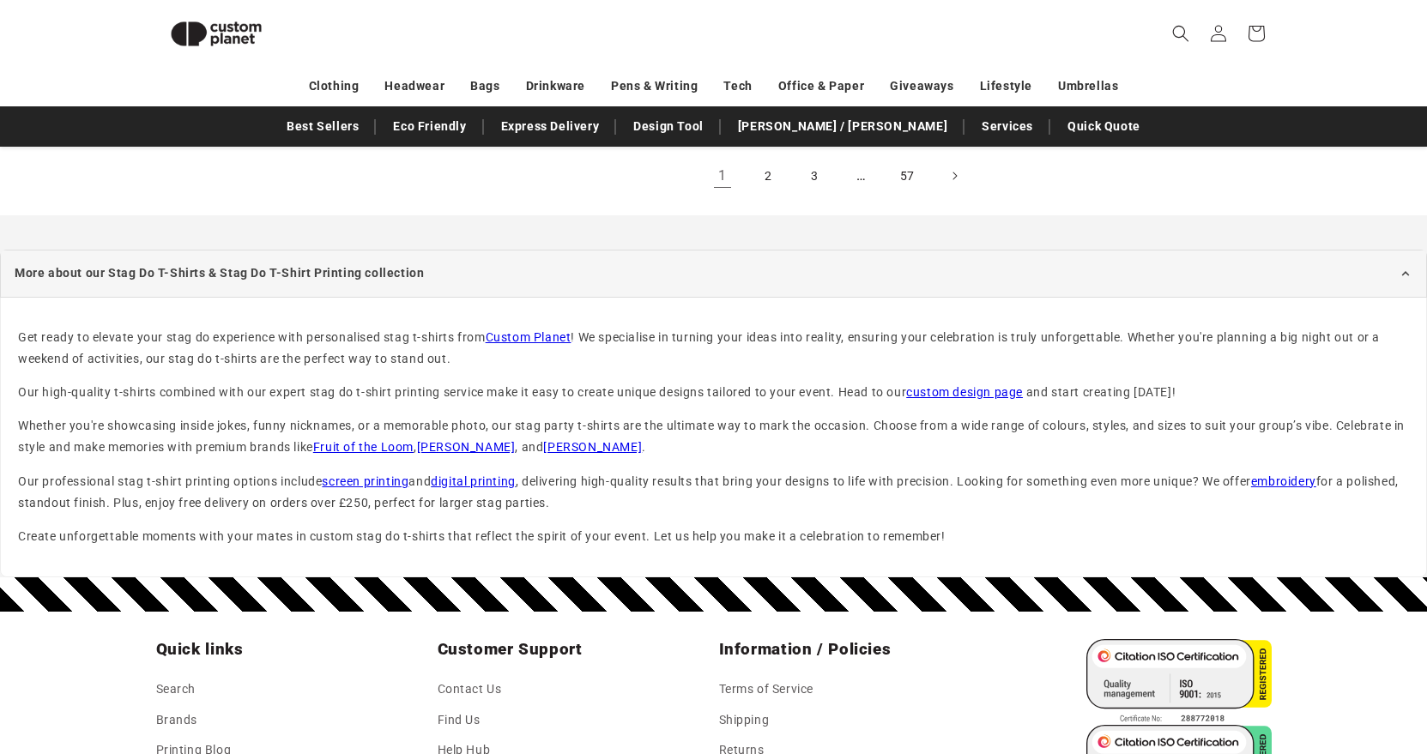
scroll to position [2198, 0]
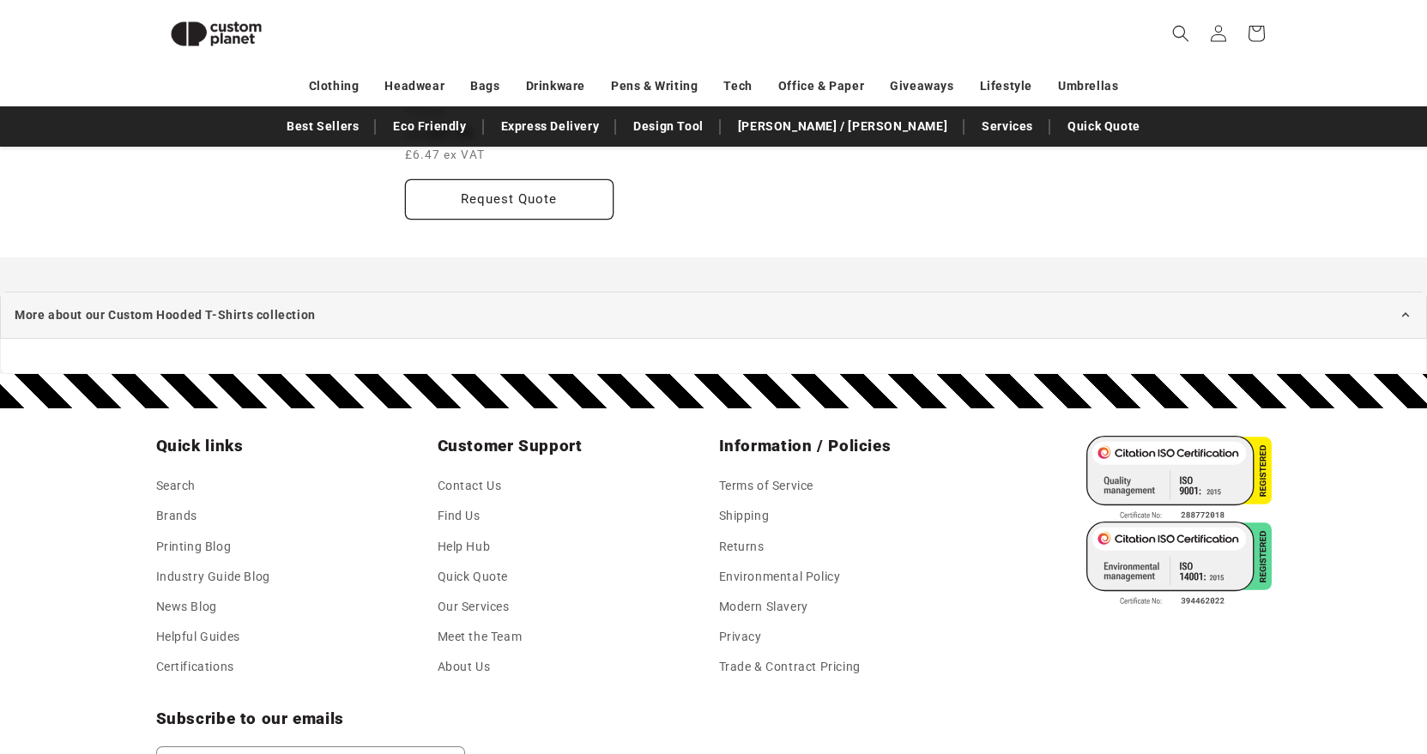
scroll to position [904, 0]
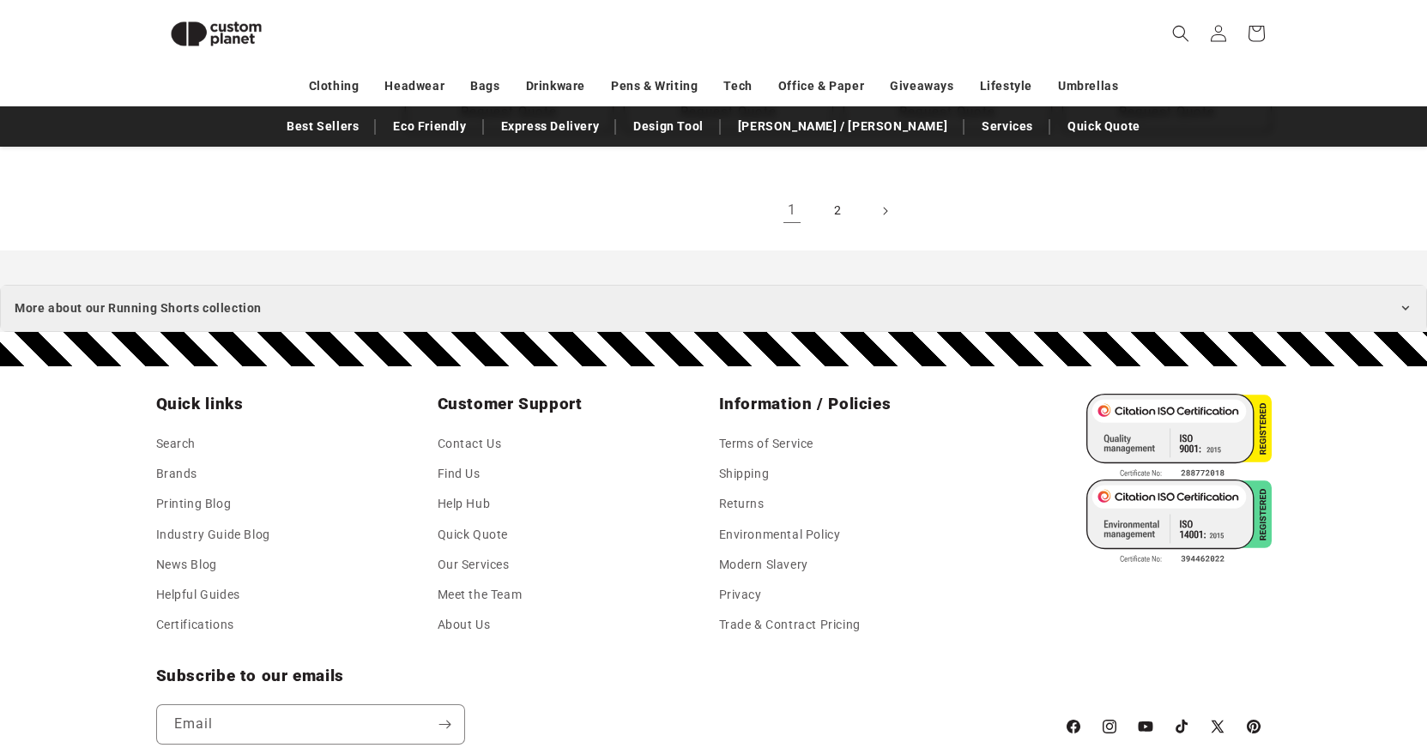
click at [683, 306] on summary "More about our Running Shorts collection" at bounding box center [713, 308] width 1427 height 47
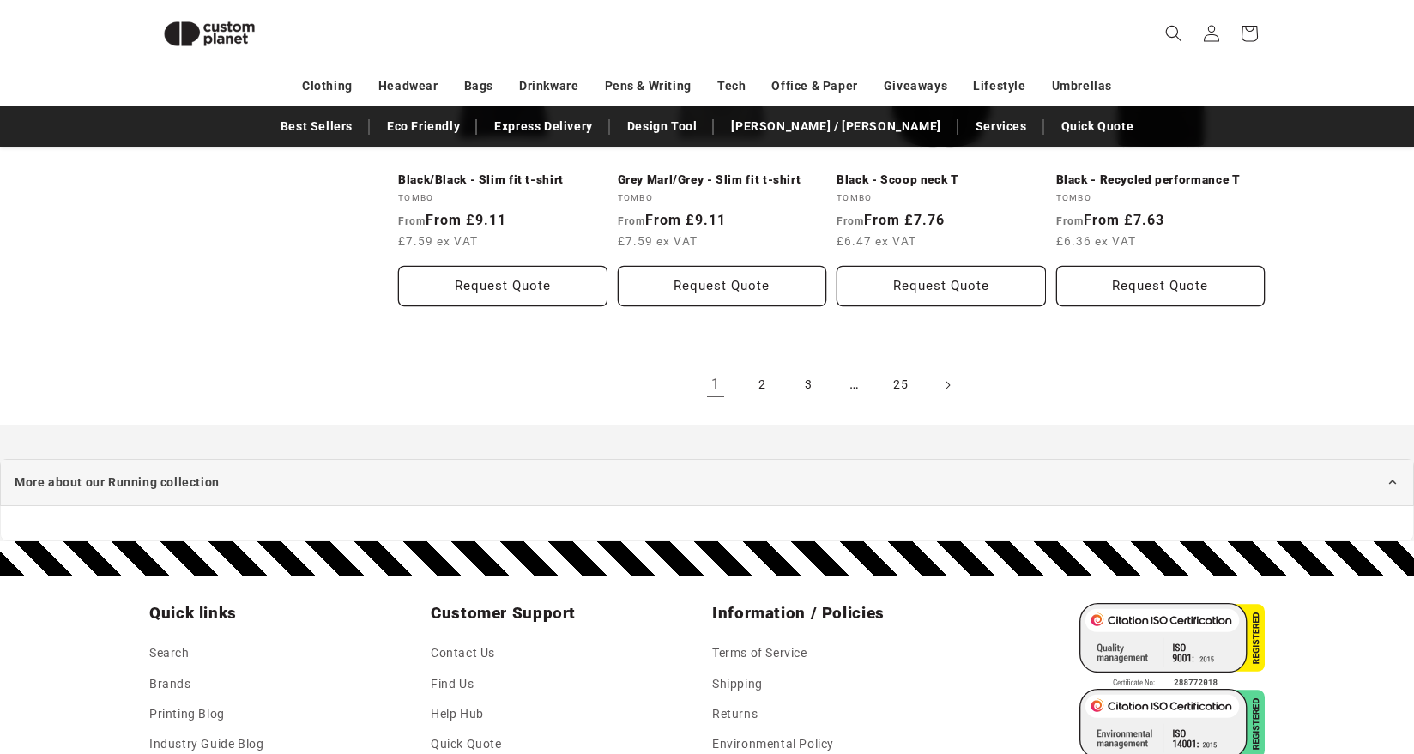
scroll to position [1971, 0]
click at [339, 493] on summary "More about our Running collection" at bounding box center [707, 482] width 1414 height 47
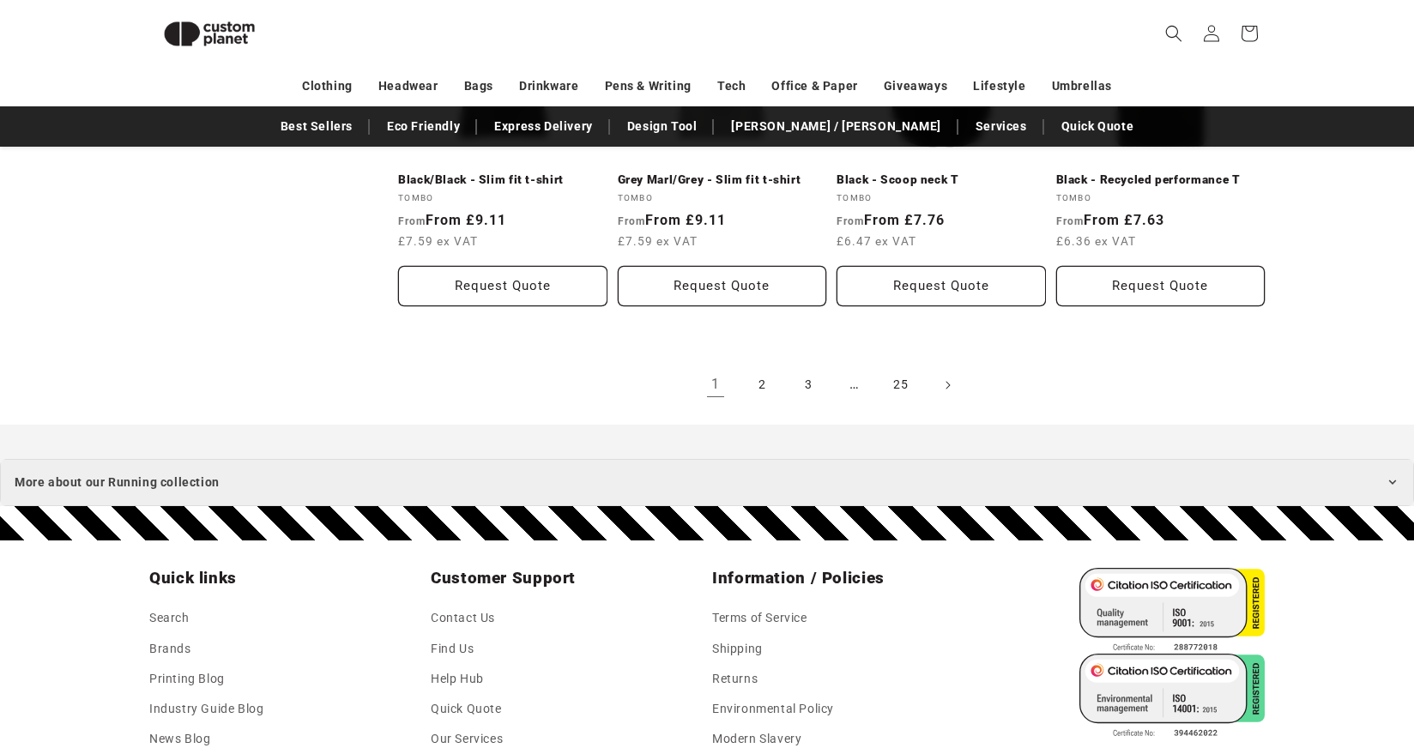
click at [275, 484] on summary "More about our Running collection" at bounding box center [707, 482] width 1414 height 47
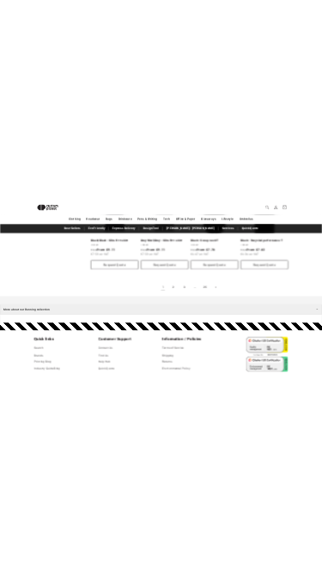
scroll to position [2003, 0]
